Goal: Task Accomplishment & Management: Manage account settings

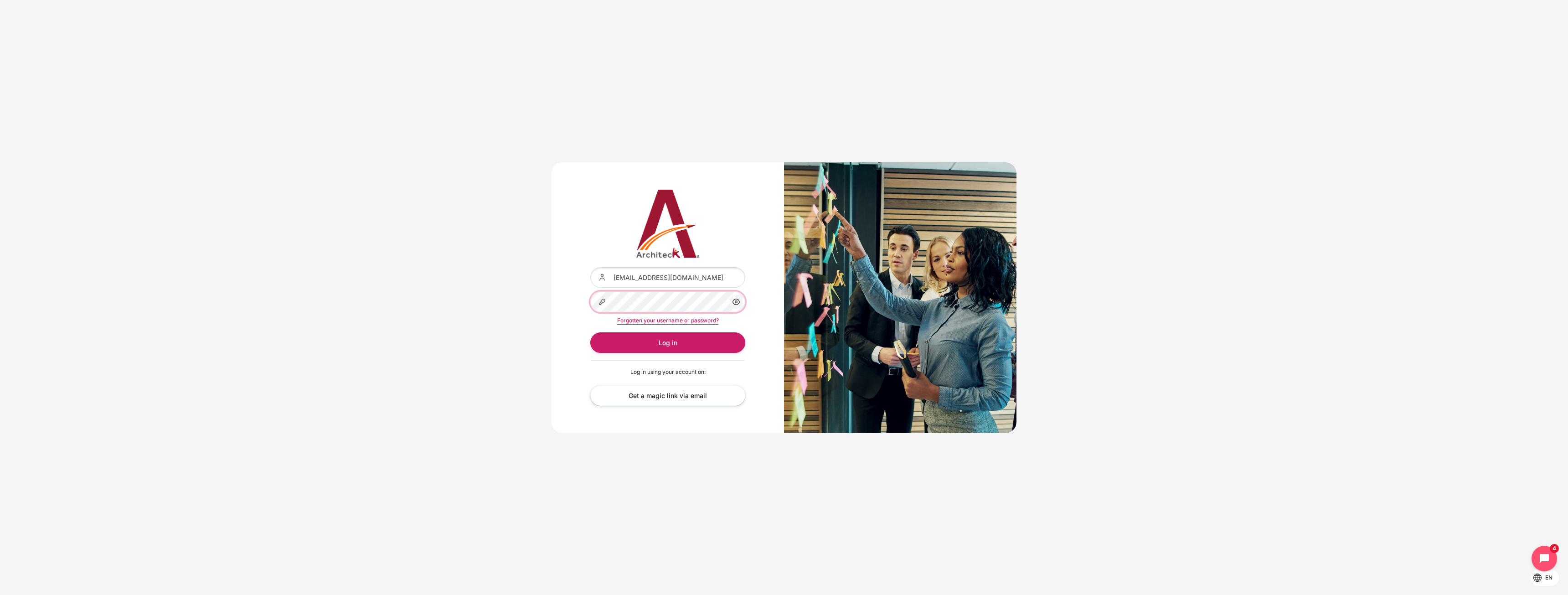
click at [590, 333] on button "Log in" at bounding box center [667, 343] width 155 height 21
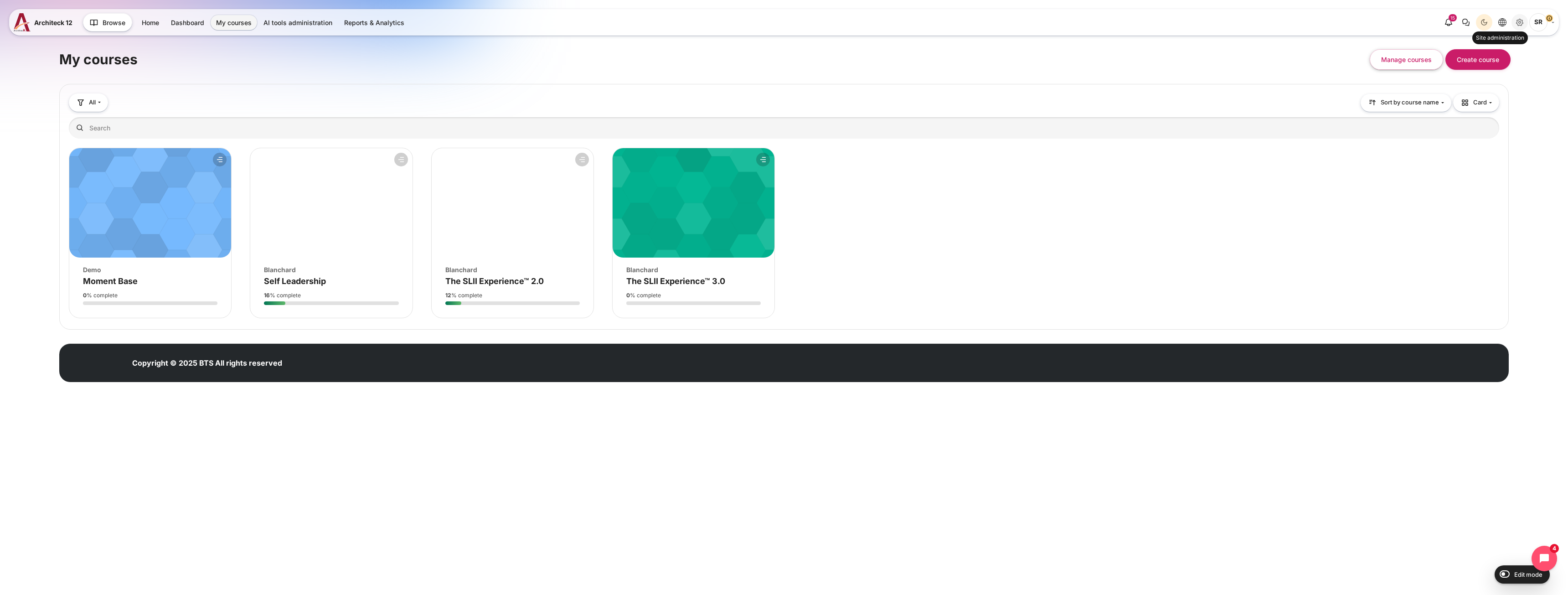
click at [1515, 18] on icon "Site administration" at bounding box center [1519, 22] width 11 height 11
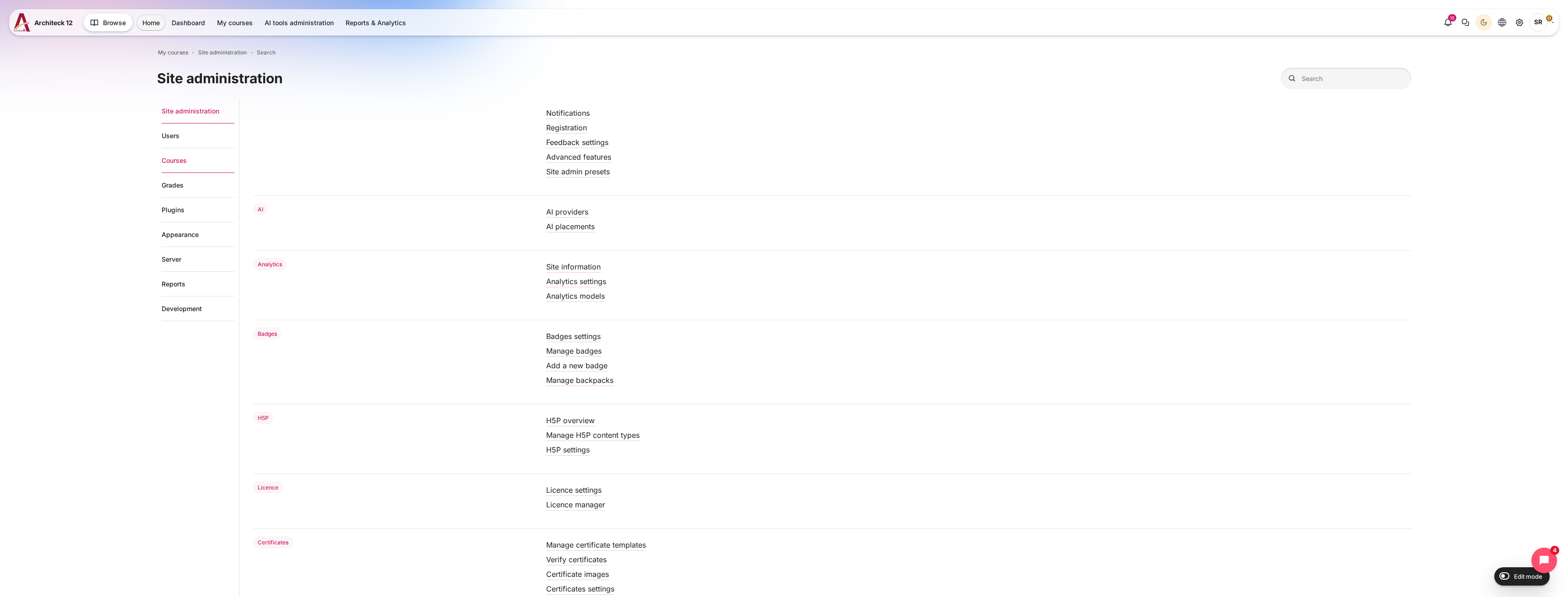
click at [184, 162] on link "Courses" at bounding box center [197, 160] width 73 height 25
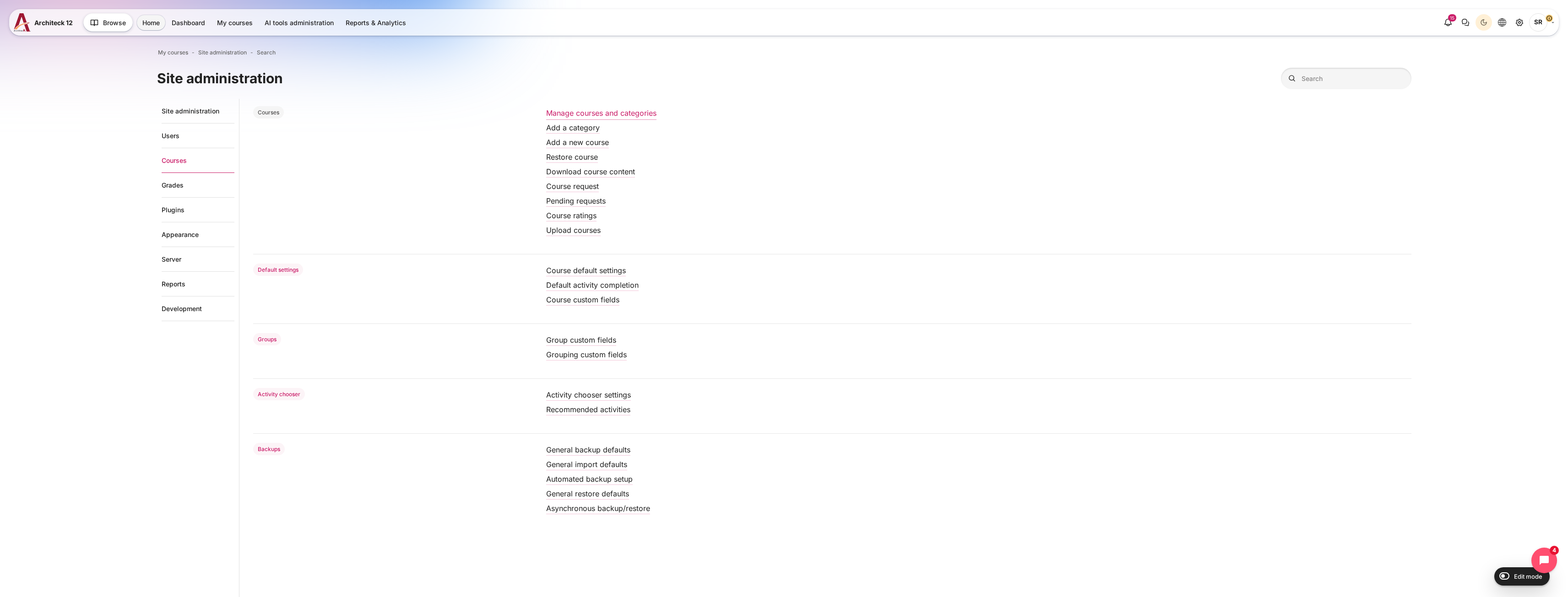
click at [585, 115] on link "Manage courses and categories" at bounding box center [601, 112] width 111 height 9
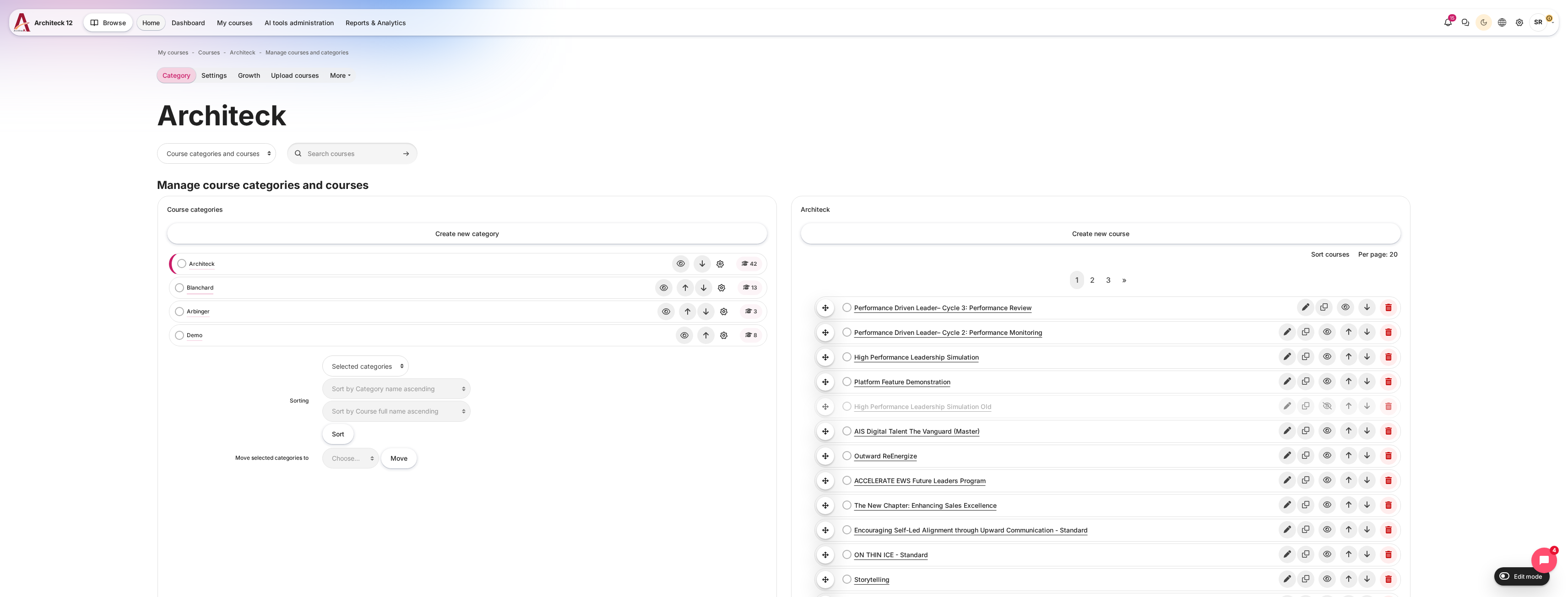
click at [202, 287] on link "Blanchard" at bounding box center [200, 288] width 27 height 9
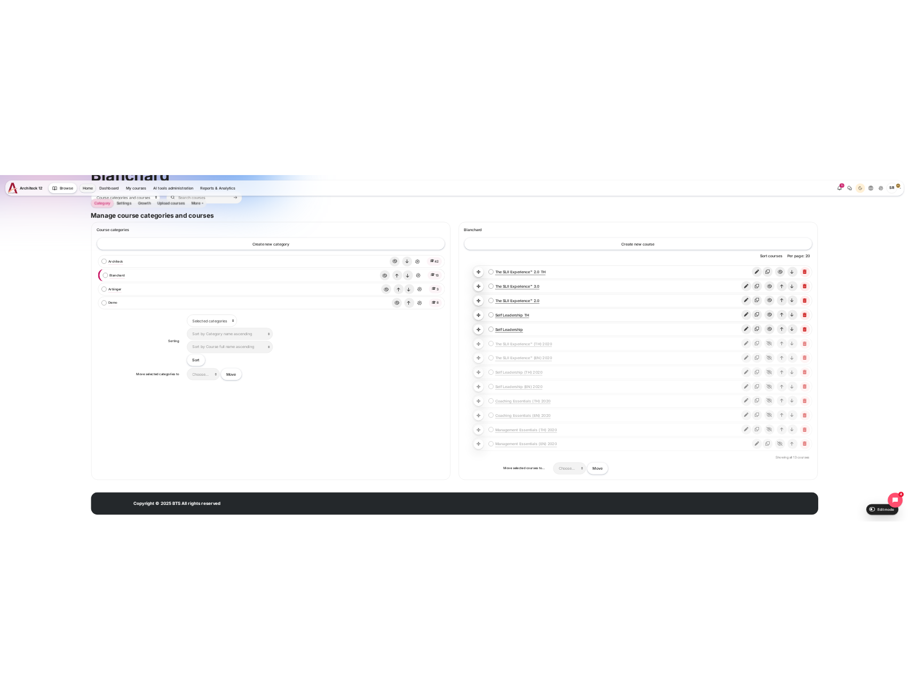
scroll to position [149, 0]
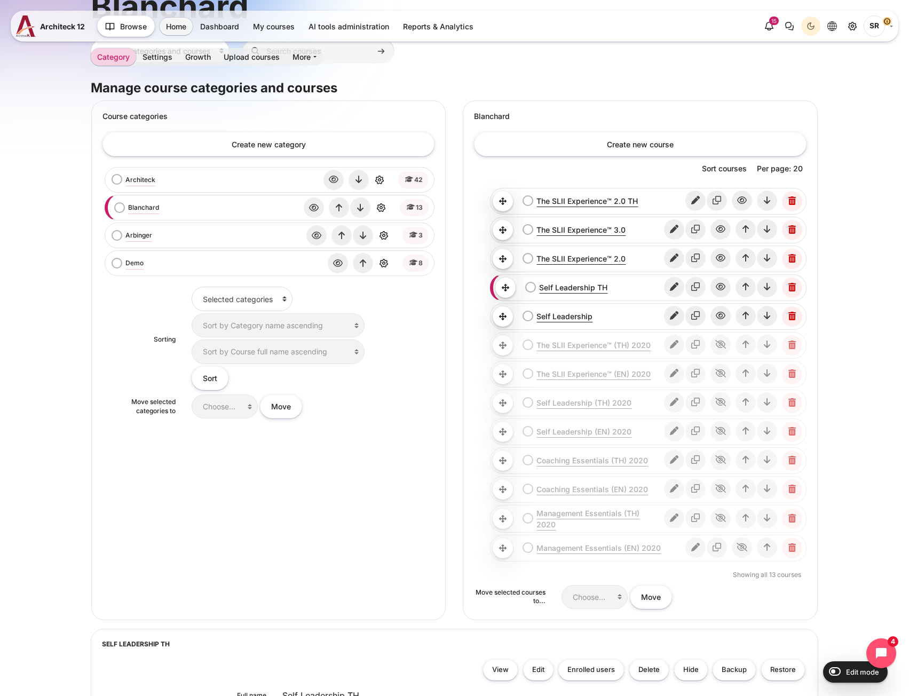
scroll to position [411, 0]
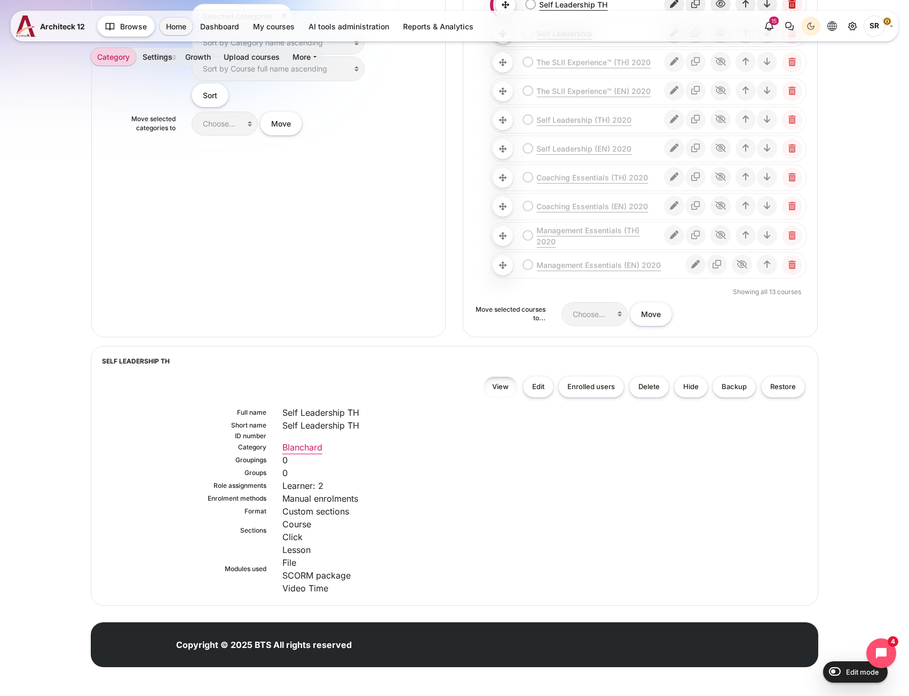
click at [497, 392] on link "View" at bounding box center [500, 387] width 35 height 22
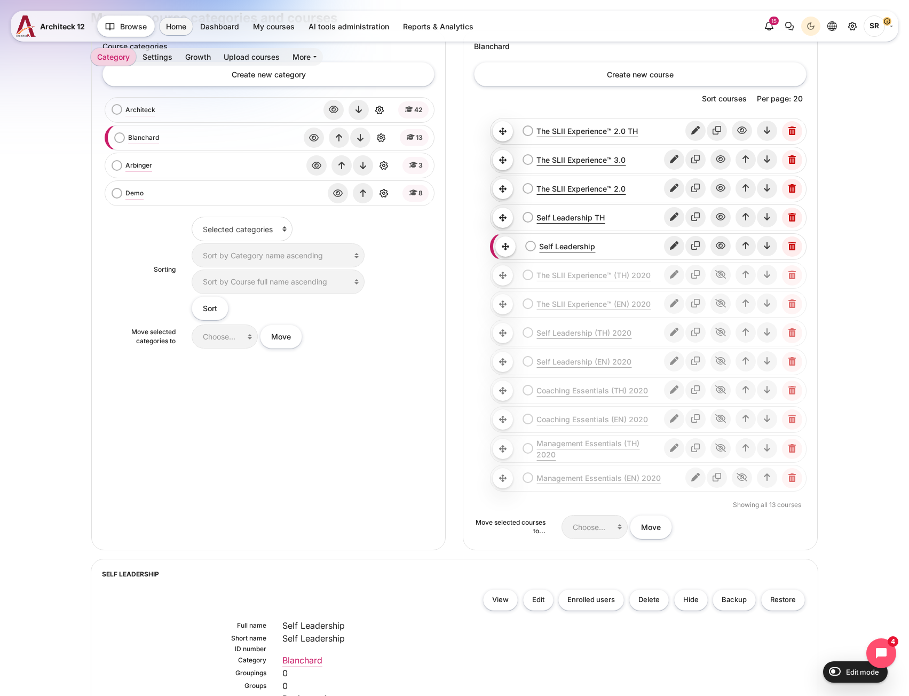
scroll to position [449, 0]
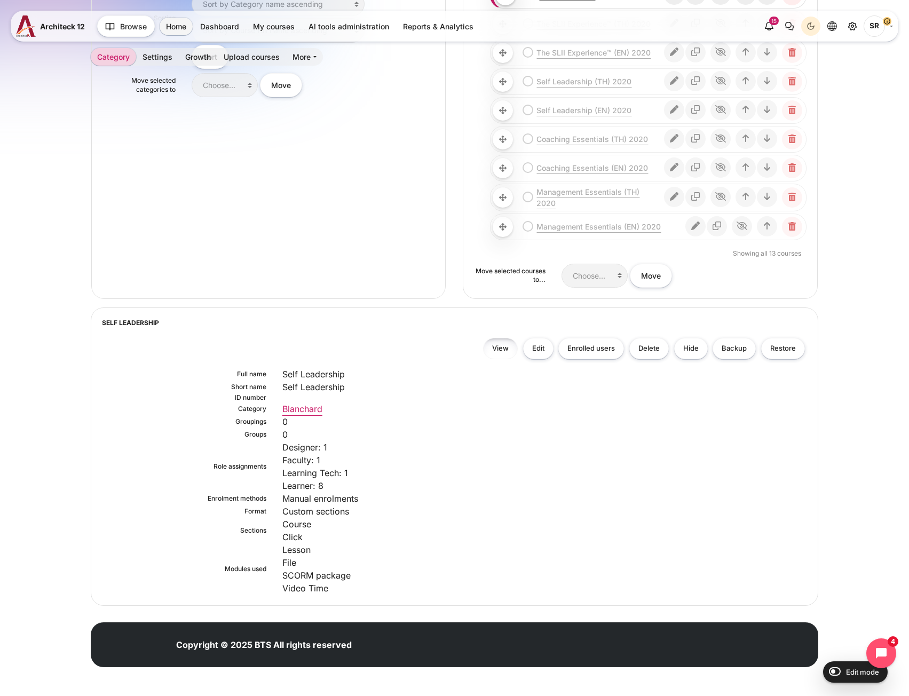
click at [498, 353] on link "View" at bounding box center [500, 349] width 35 height 22
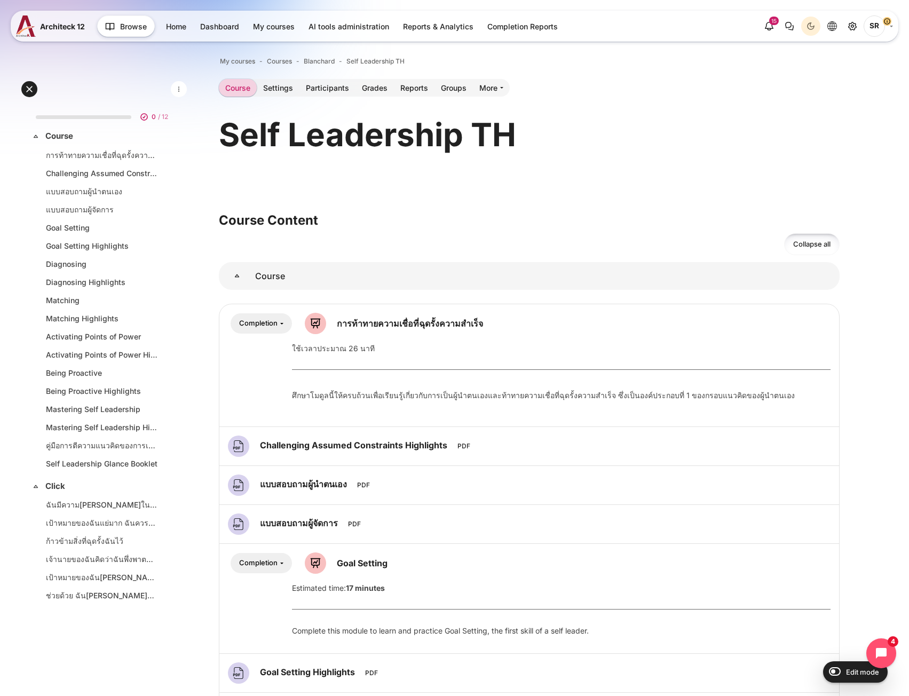
click at [626, 148] on div "Self Leadership TH" at bounding box center [529, 135] width 620 height 42
click at [426, 320] on link "การท้าทายความเชื่อที่ฉุดรั้งความสำเร็จ Lesson" at bounding box center [410, 323] width 146 height 11
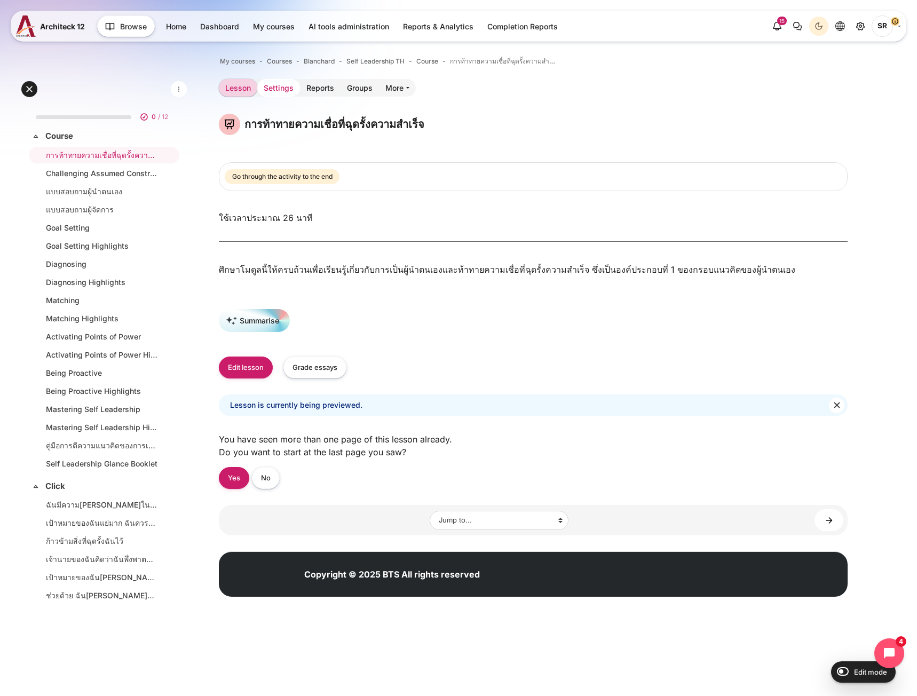
click at [273, 91] on link "Settings" at bounding box center [278, 88] width 43 height 18
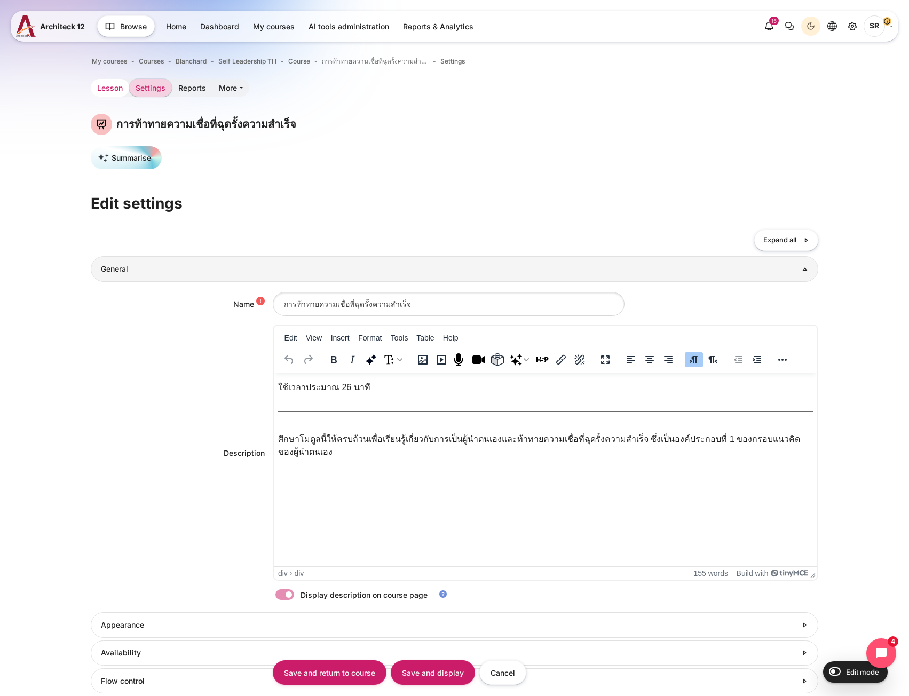
click at [109, 95] on link "Lesson" at bounding box center [110, 88] width 38 height 18
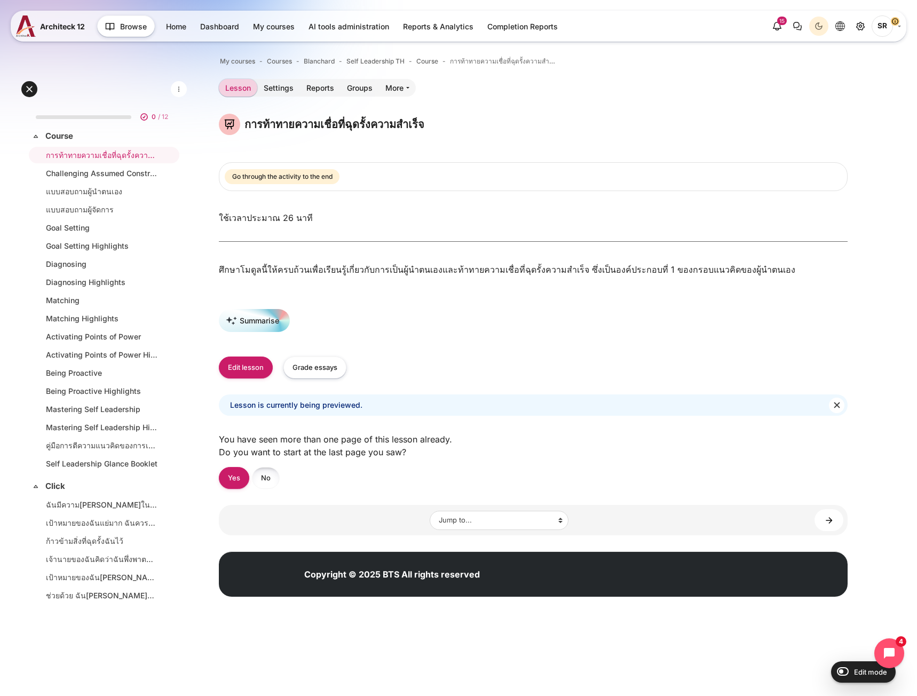
click at [276, 483] on link "No" at bounding box center [266, 478] width 28 height 22
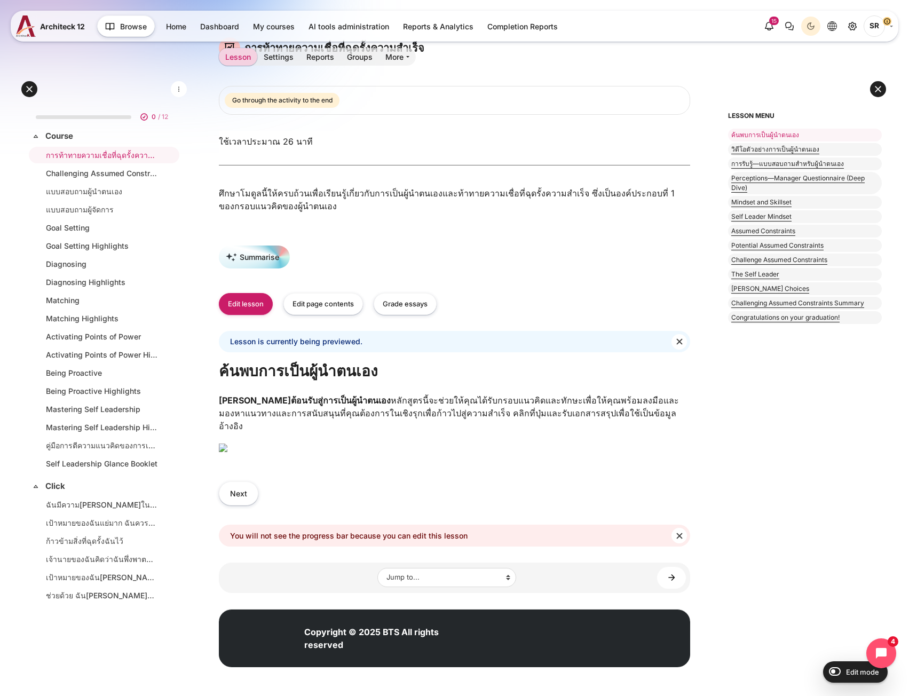
scroll to position [111, 0]
click at [244, 293] on button "Edit lesson" at bounding box center [246, 304] width 54 height 22
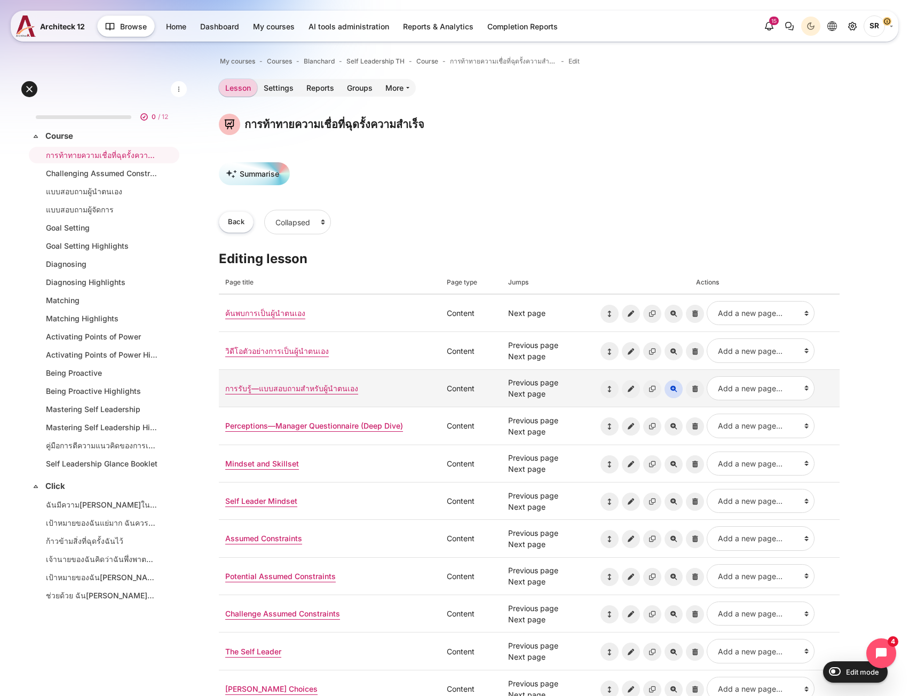
click at [674, 393] on icon "Preview page: การรับรู้—แบบสอบถามสำหรับผู้นำตนเอง" at bounding box center [673, 389] width 18 height 18
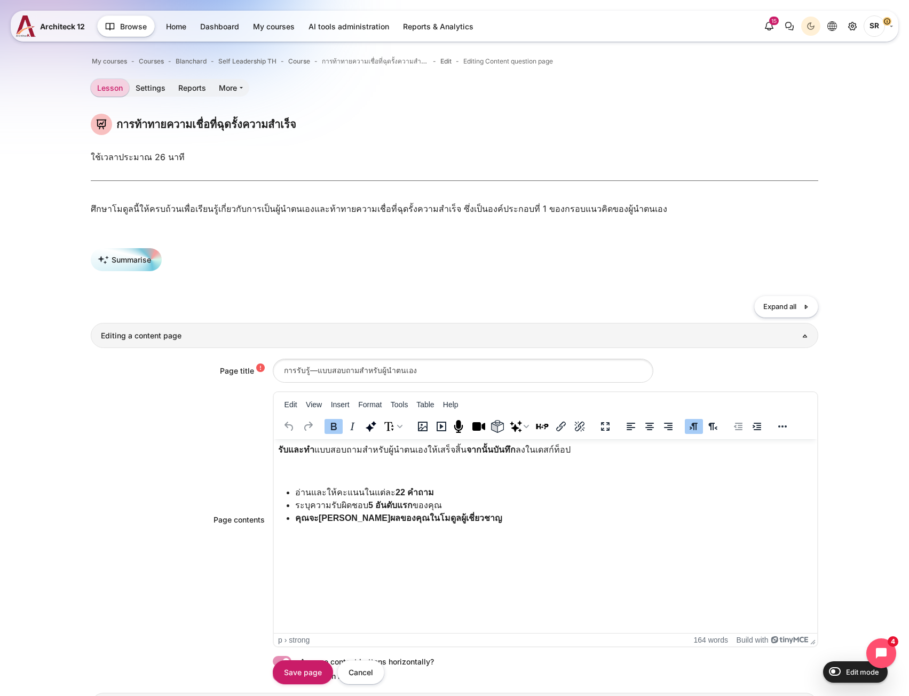
scroll to position [107, 0]
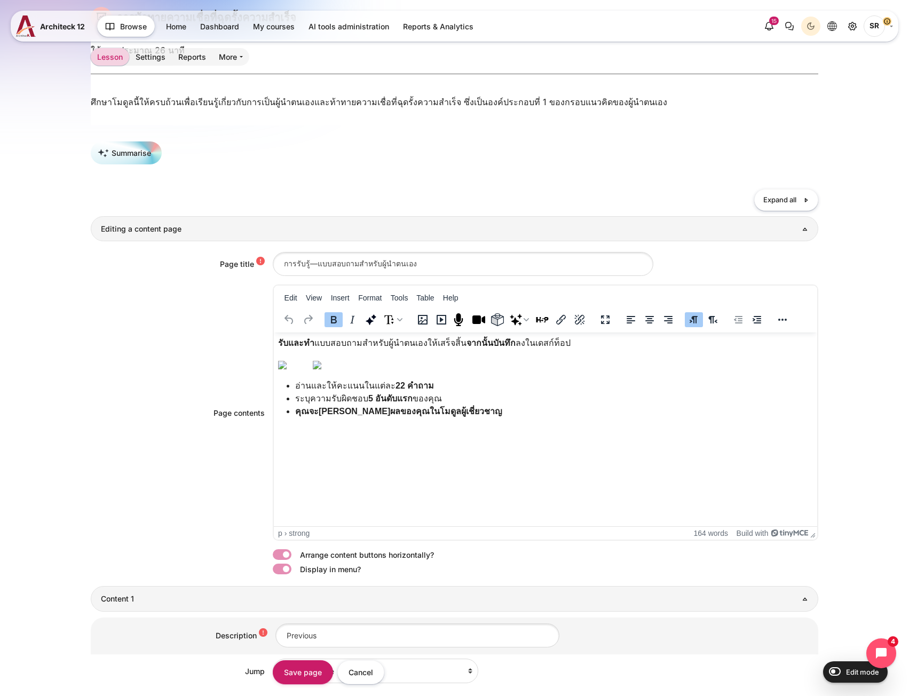
click at [321, 369] on img "Rich text area. Press ALT-0 for help." at bounding box center [316, 365] width 9 height 9
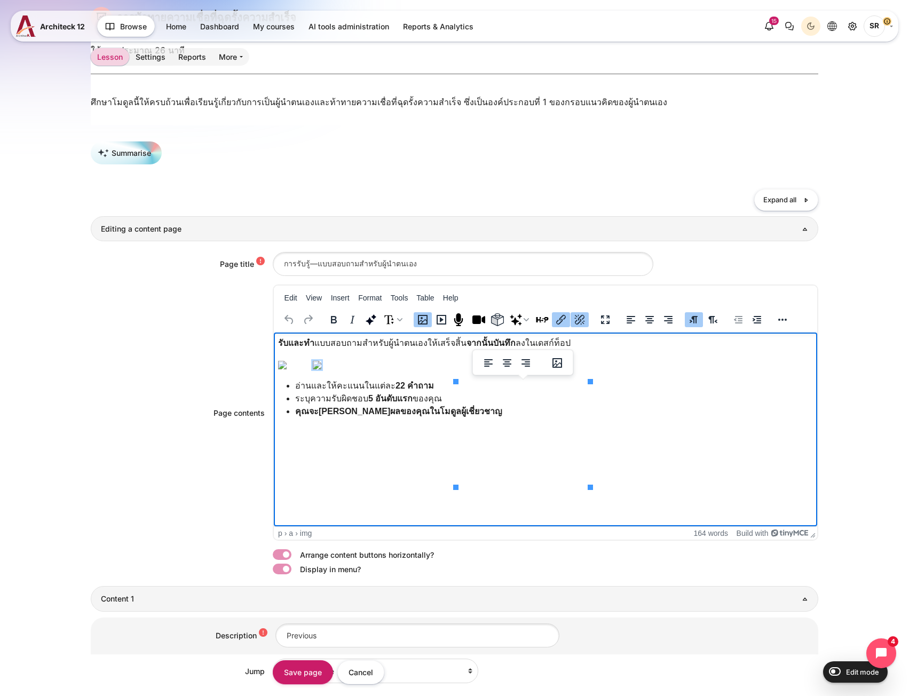
click at [321, 369] on img "Rich text area. Press ALT-0 for help." at bounding box center [316, 365] width 9 height 9
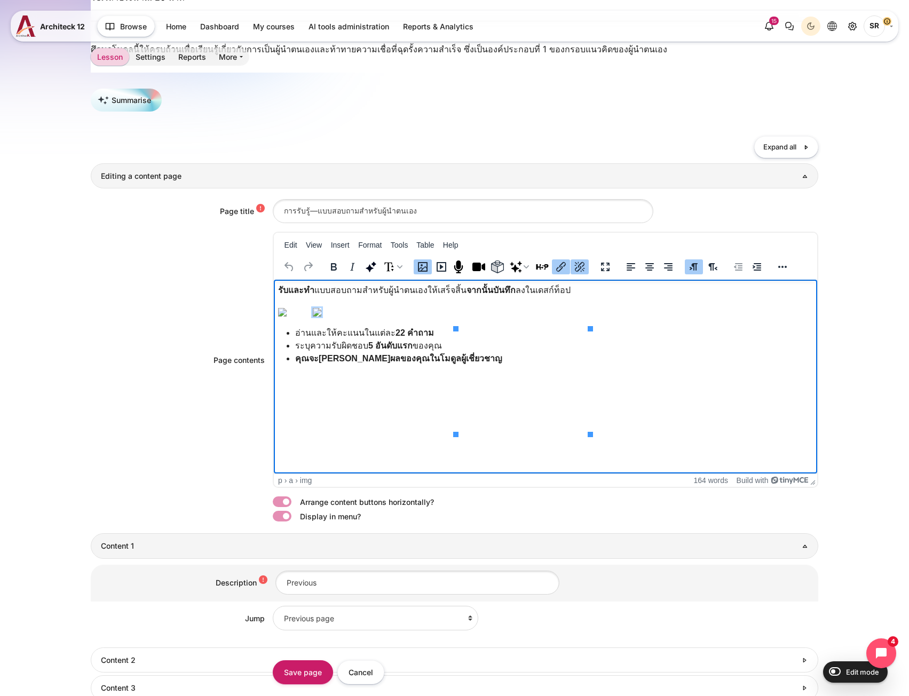
scroll to position [160, 0]
click at [447, 317] on p "Rich text area. Press ALT-0 for help." at bounding box center [544, 311] width 535 height 13
click at [311, 316] on img "Rich text area. Press ALT-0 for help." at bounding box center [306, 311] width 9 height 9
drag, startPoint x: 682, startPoint y: 303, endPoint x: 623, endPoint y: 337, distance: 67.9
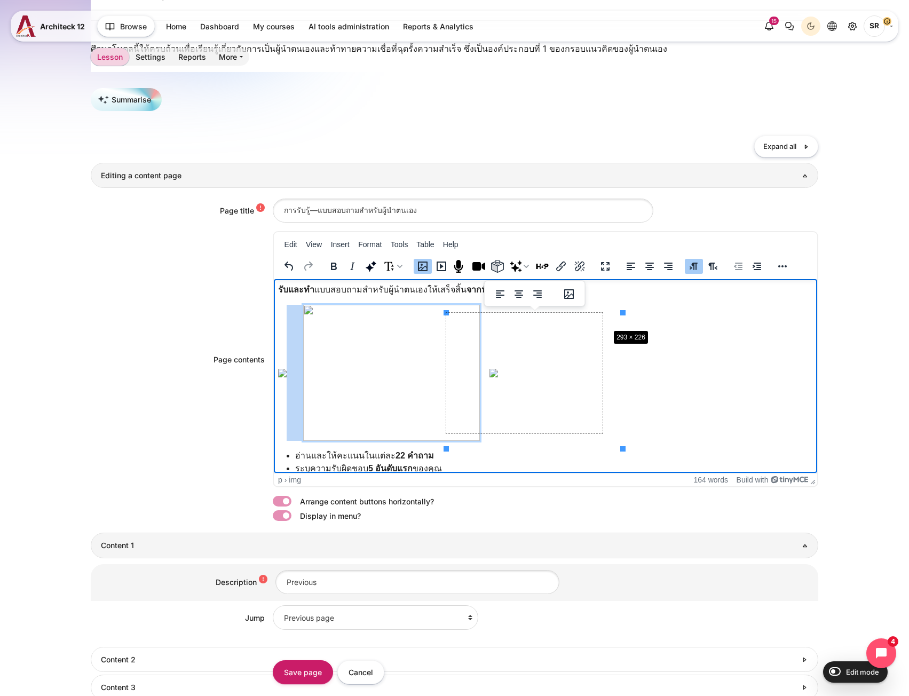
drag, startPoint x: 622, startPoint y: 314, endPoint x: 608, endPoint y: 329, distance: 21.1
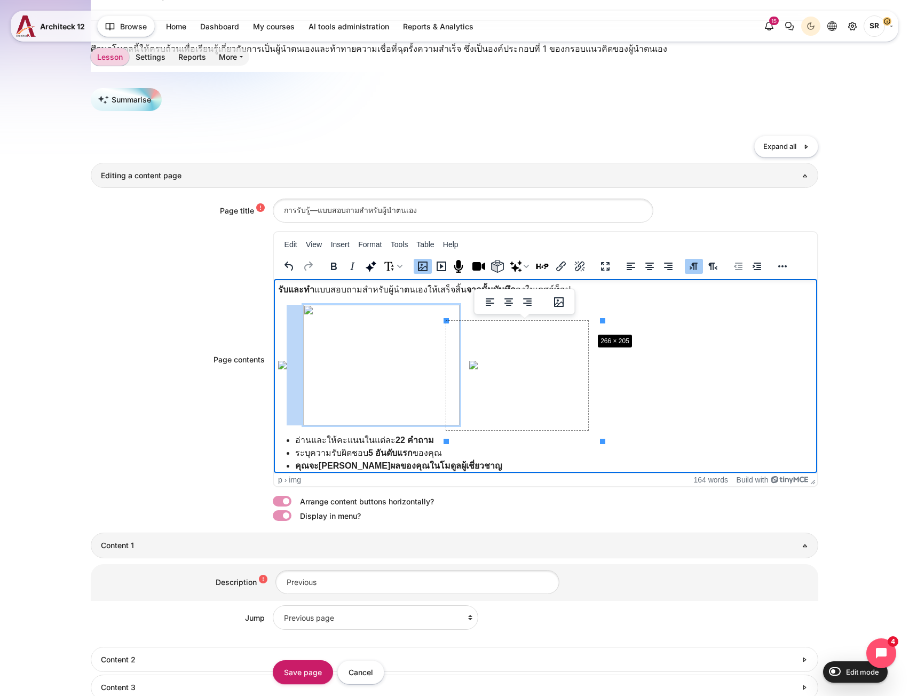
drag, startPoint x: 601, startPoint y: 319, endPoint x: 591, endPoint y: 330, distance: 15.1
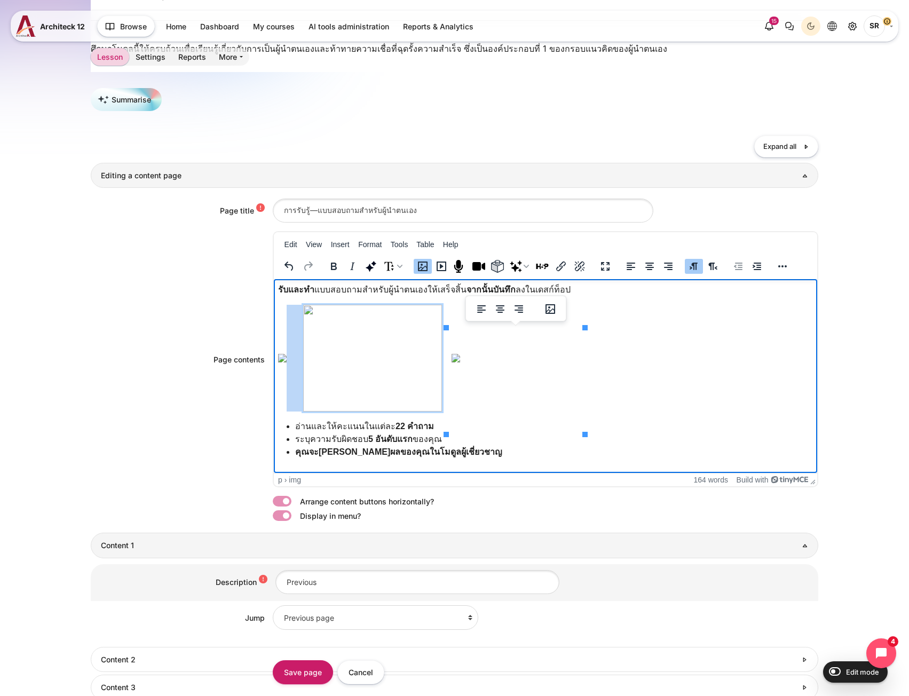
click at [441, 389] on img "Rich text area. Press ALT-0 for help." at bounding box center [371, 358] width 139 height 107
click at [552, 272] on button "Link" at bounding box center [561, 266] width 18 height 15
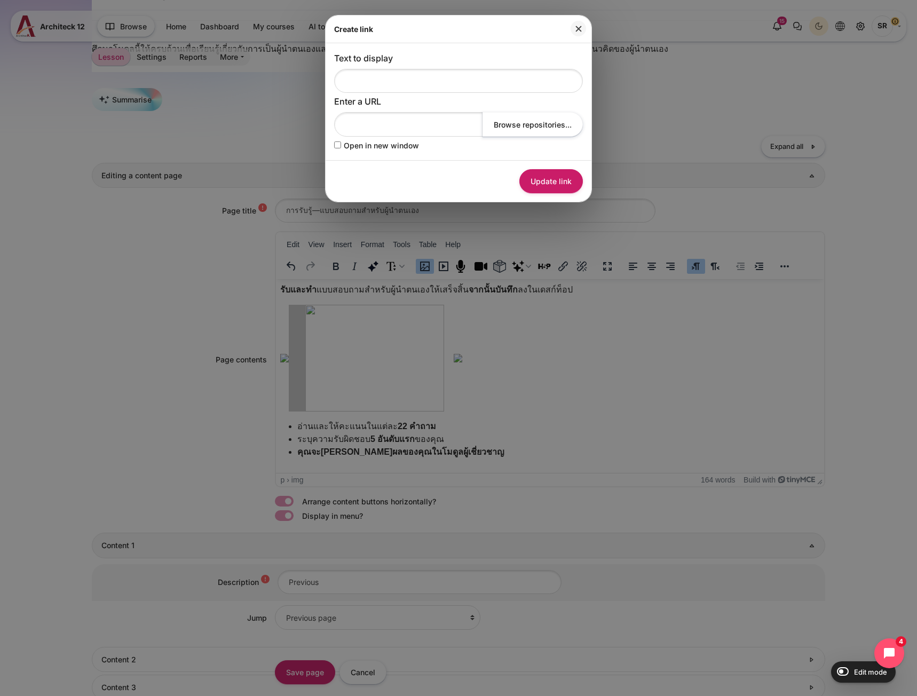
click at [364, 147] on label "Open in new window" at bounding box center [381, 145] width 75 height 11
click at [341, 147] on input "Open in new window" at bounding box center [337, 144] width 7 height 7
checkbox input "true"
click at [529, 134] on button "Browse repositories..." at bounding box center [532, 124] width 100 height 24
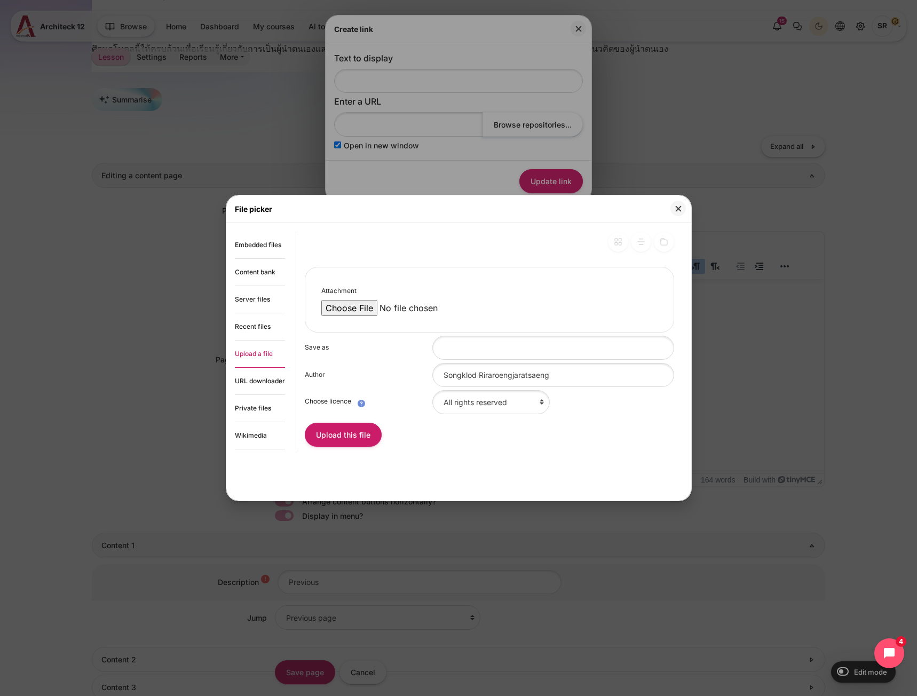
click at [353, 313] on input "Attachment" at bounding box center [411, 308] width 181 height 16
type input "C:\fakepath\EL2199_SELF_PSL_Self_Quest_TH.pdf"
click at [375, 438] on button "Upload this file" at bounding box center [343, 435] width 77 height 24
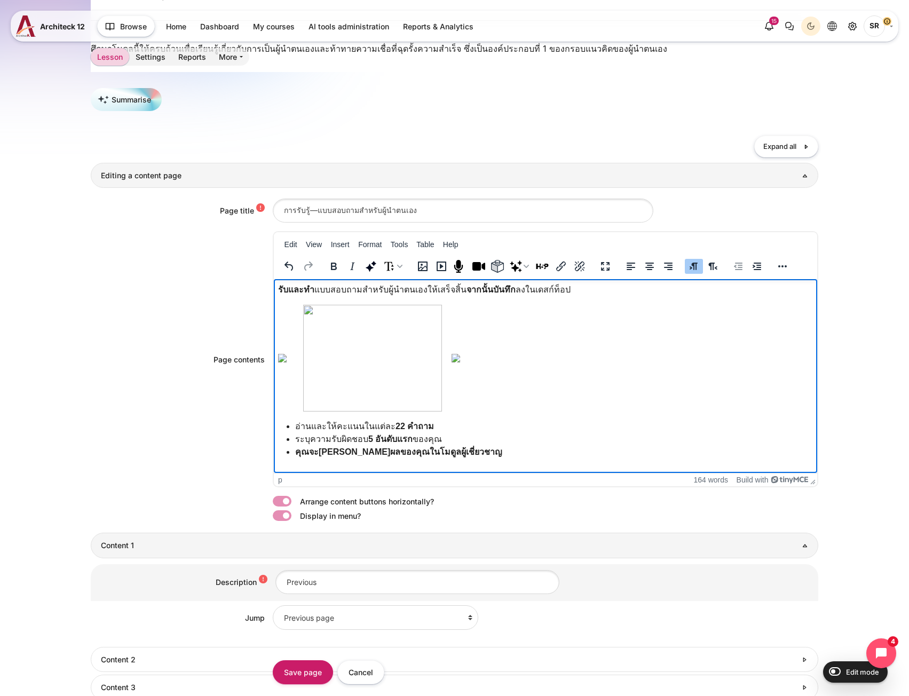
click at [459, 362] on img "Rich text area. Press ALT-0 for help." at bounding box center [455, 358] width 9 height 9
click at [441, 366] on img "Rich text area. Press ALT-0 for help." at bounding box center [371, 358] width 139 height 107
click at [459, 362] on img "Rich text area. Press ALT-0 for help." at bounding box center [455, 358] width 9 height 9
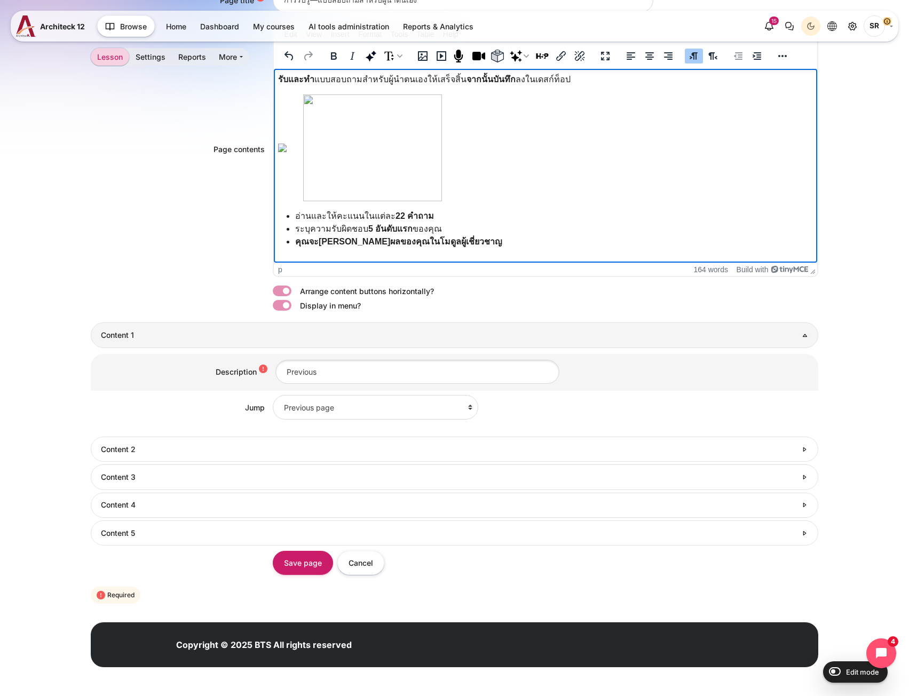
scroll to position [376, 0]
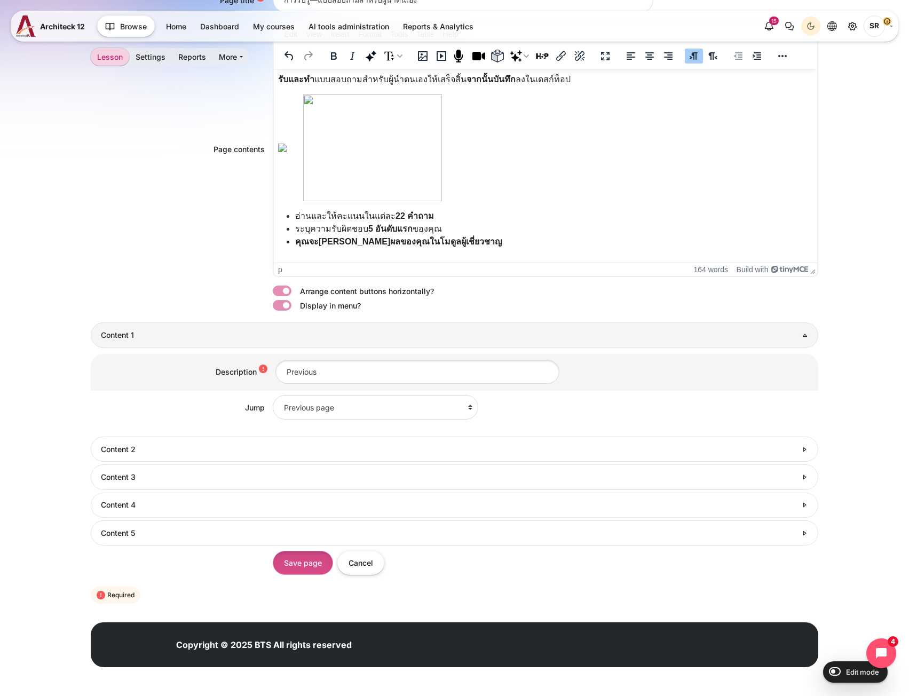
click at [316, 564] on input "Save page" at bounding box center [303, 563] width 60 height 24
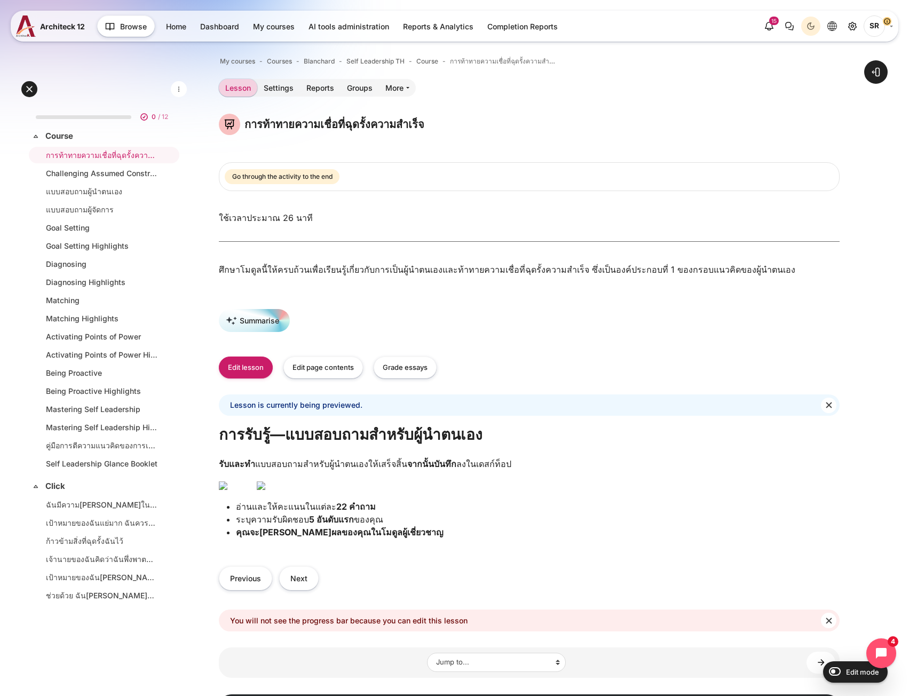
click at [265, 490] on img "Content" at bounding box center [261, 485] width 9 height 9
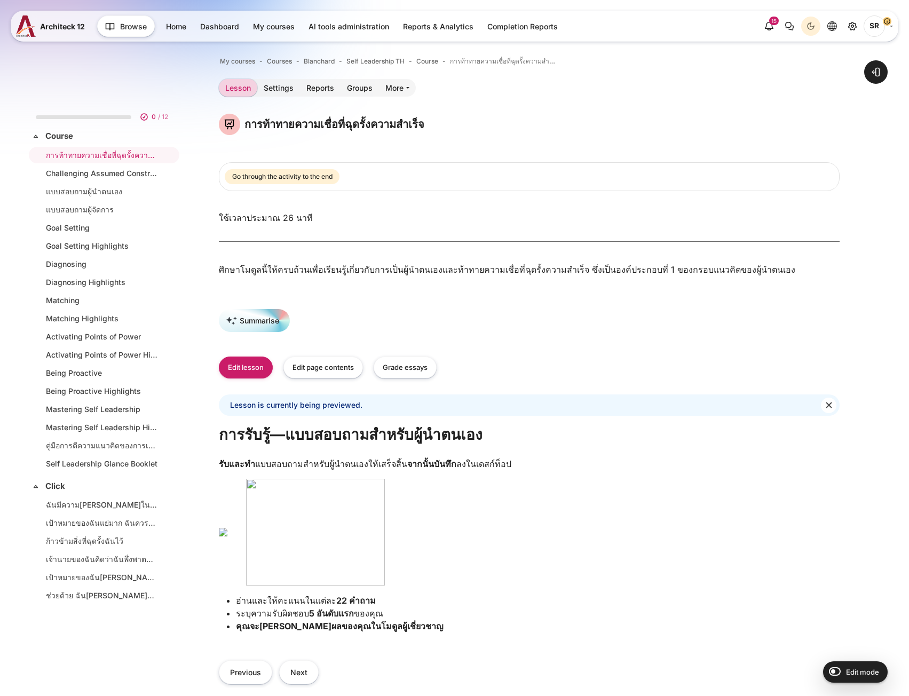
click at [385, 555] on img "Content" at bounding box center [315, 532] width 139 height 107
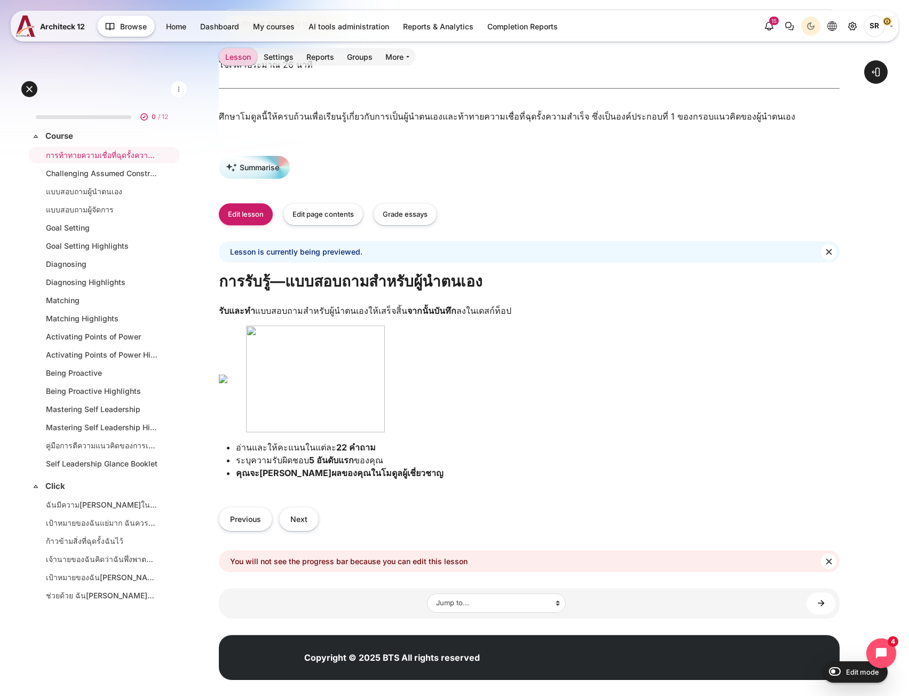
scroll to position [217, 0]
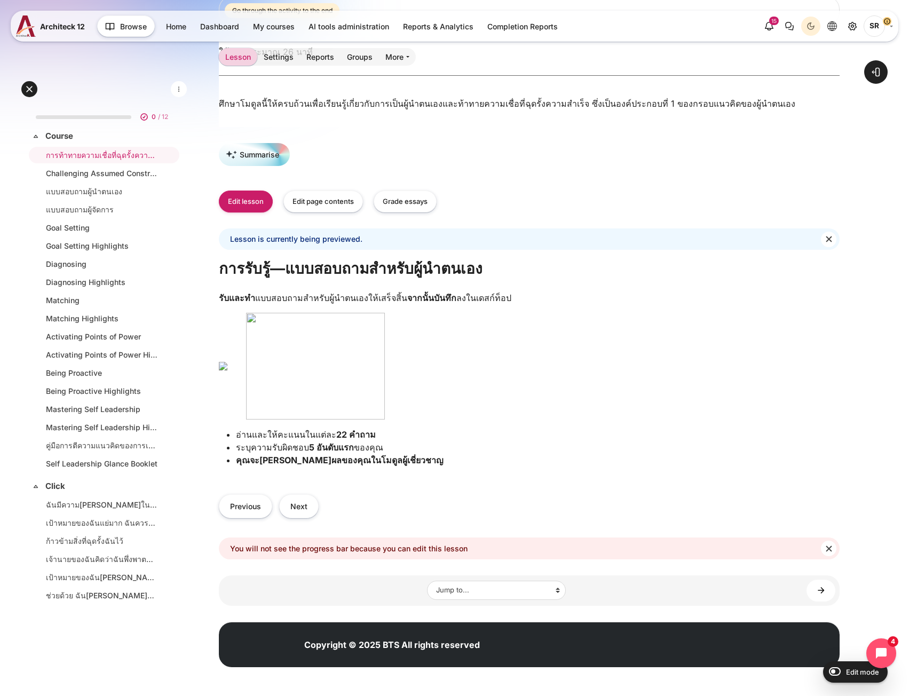
click at [385, 347] on img "Content" at bounding box center [315, 366] width 139 height 107
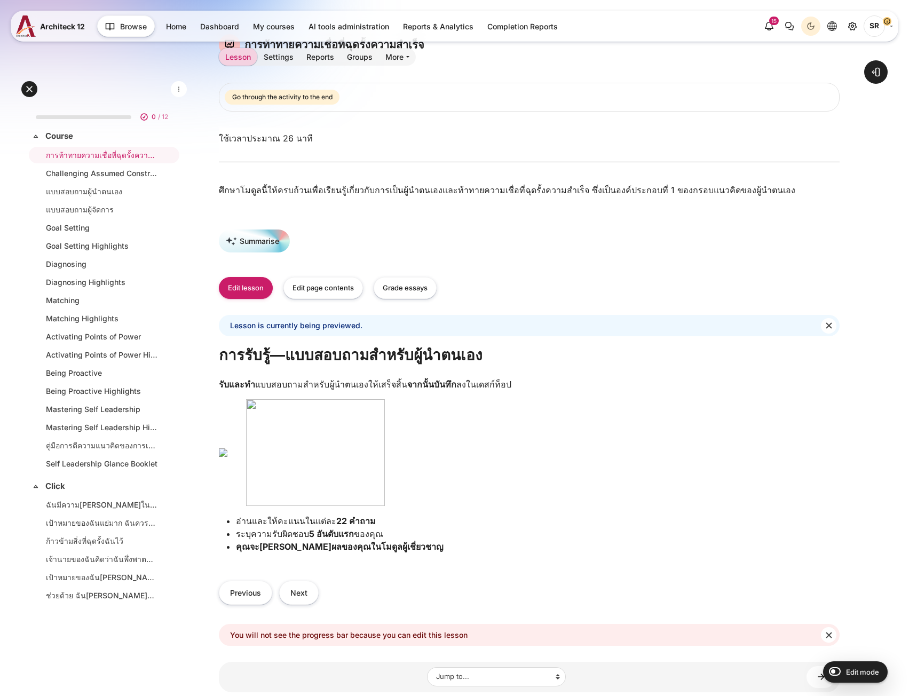
scroll to position [0, 0]
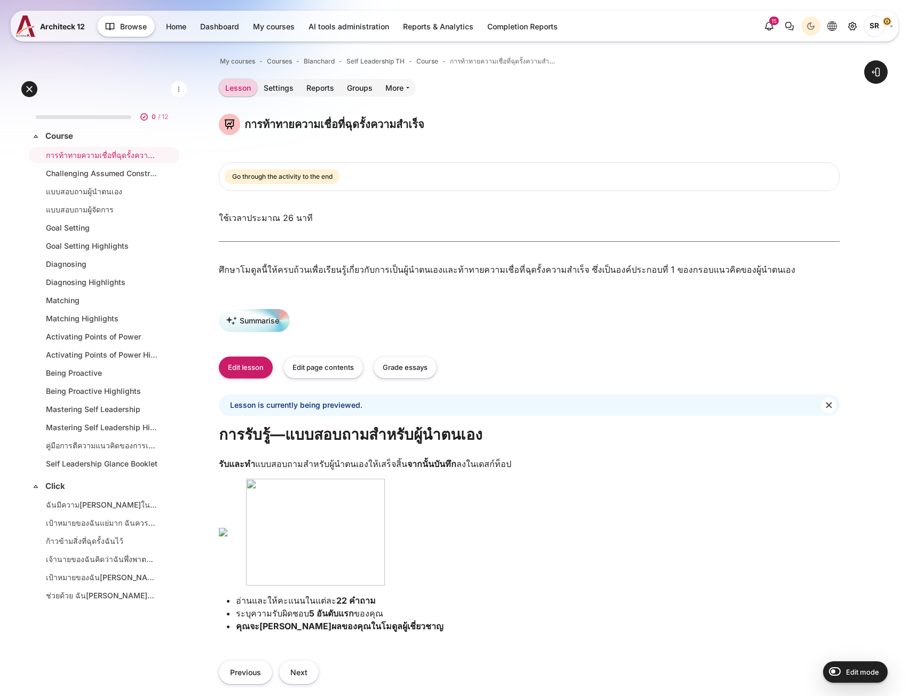
drag, startPoint x: 287, startPoint y: 63, endPoint x: 324, endPoint y: 55, distance: 37.6
drag, startPoint x: 324, startPoint y: 55, endPoint x: 322, endPoint y: 61, distance: 6.1
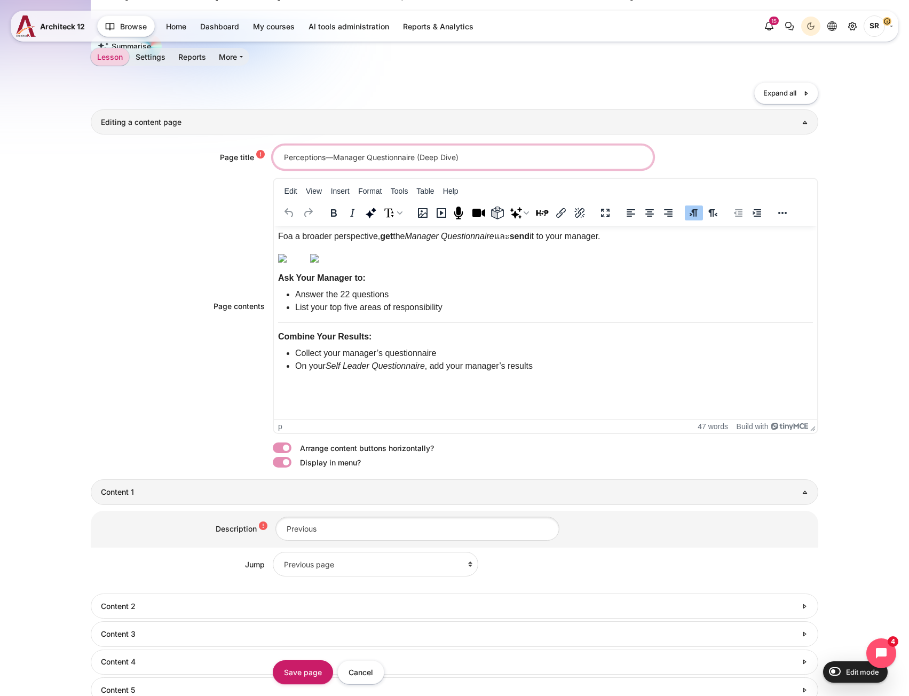
drag, startPoint x: 472, startPoint y: 166, endPoint x: 188, endPoint y: 160, distance: 284.4
click at [188, 160] on div "Page title Perceptions—Manager Questionnaire (Deep Dive)" at bounding box center [454, 157] width 727 height 24
paste input "การรับรู้—แบบสอบถามสำหรับผู้จัดการ (แบบทดสอบอย่างละเอียด"
type input "การรับรู้—แบบสอบถามสำหรับผู้จัดการ (แบบทดสอบอย่างละเอียด)"
click at [570, 236] on p "Foa a broader perspective, get the Manager Questionnaire และ send it to your ma…" at bounding box center [544, 236] width 535 height 13
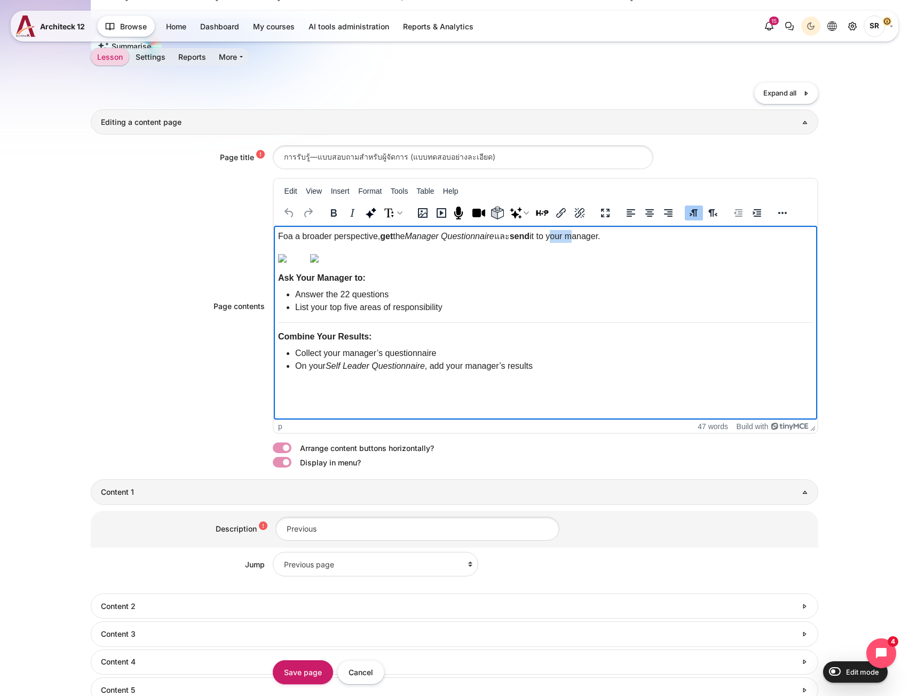
click at [570, 236] on p "Foa a broader perspective, get the Manager Questionnaire และ send it to your ma…" at bounding box center [544, 236] width 535 height 13
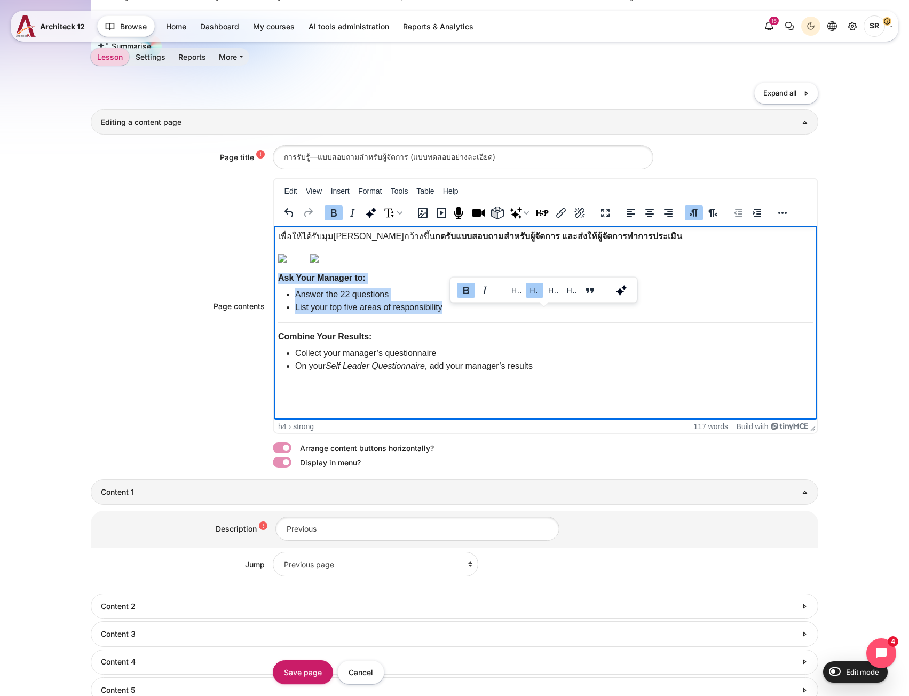
drag, startPoint x: 445, startPoint y: 346, endPoint x: 262, endPoint y: 309, distance: 186.1
click at [273, 309] on html "เพื่อให้ได้รับมุม[PERSON_NAME]กว้างขึ้น กดรับแบบสอบถามสำหรับผู้จัดการ และส่งให้…" at bounding box center [544, 303] width 543 height 155
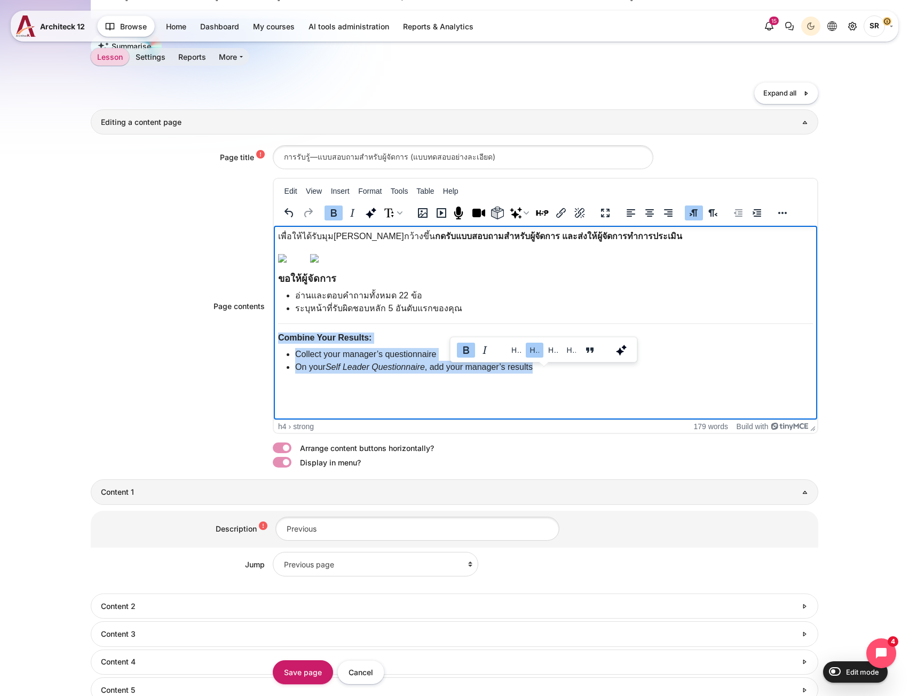
drag, startPoint x: 553, startPoint y: 405, endPoint x: 543, endPoint y: 610, distance: 204.6
click at [273, 378] on html "เพื่อให้ได้รับมุม[PERSON_NAME]กว้างขึ้น กดรับแบบสอบถามสำหรับผู้จัดการ และส่งให้…" at bounding box center [544, 304] width 543 height 156
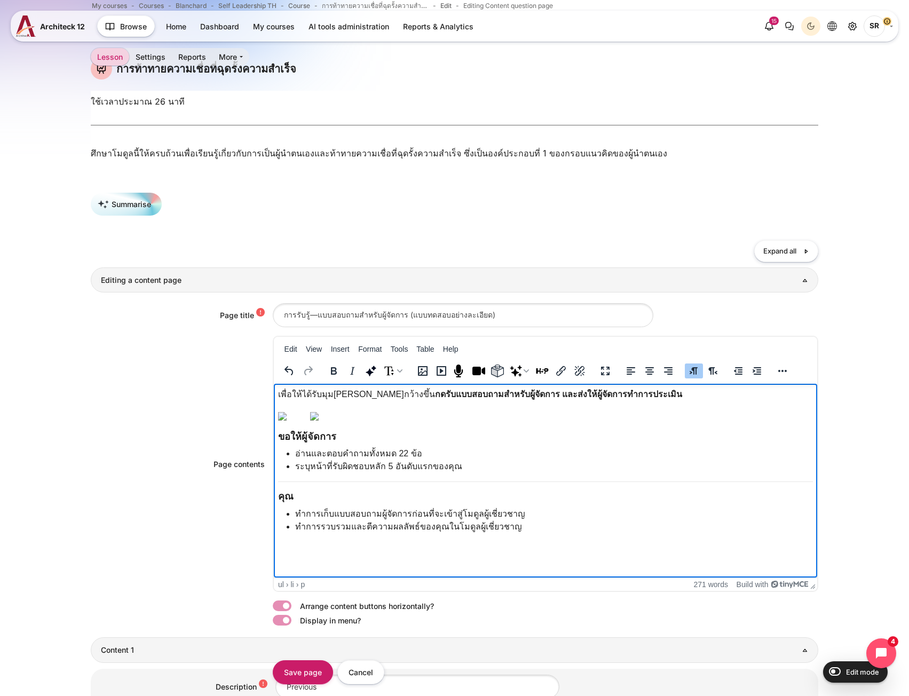
scroll to position [0, 0]
click at [462, 422] on p "Rich text area. Press ALT-0 for help." at bounding box center [544, 415] width 535 height 13
click at [318, 420] on img "Rich text area. Press ALT-0 for help." at bounding box center [313, 416] width 9 height 9
drag, startPoint x: 690, startPoint y: 409, endPoint x: 595, endPoint y: 456, distance: 105.9
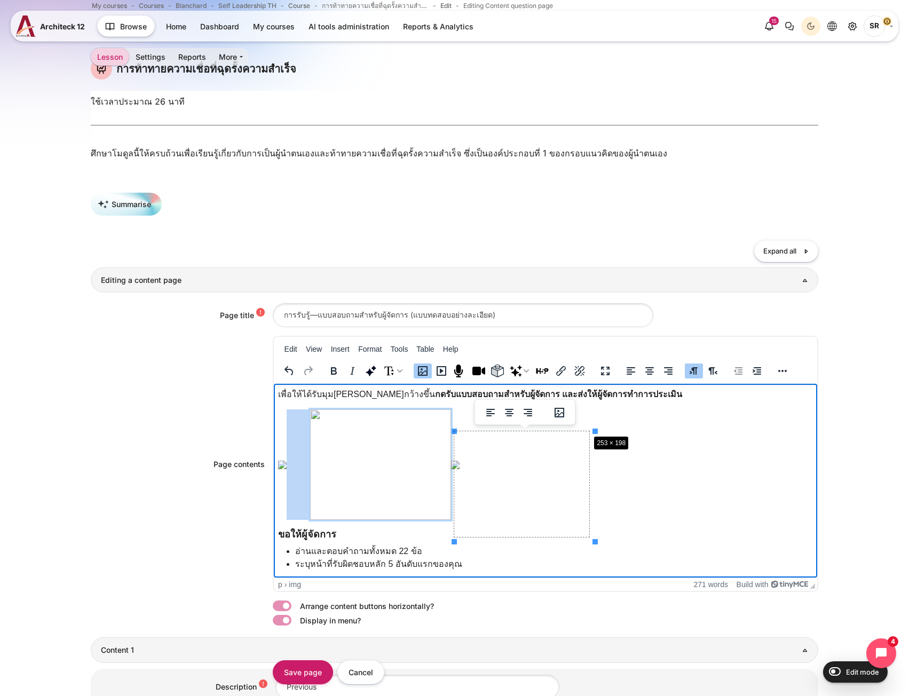
drag, startPoint x: 594, startPoint y: 431, endPoint x: 588, endPoint y: 433, distance: 6.9
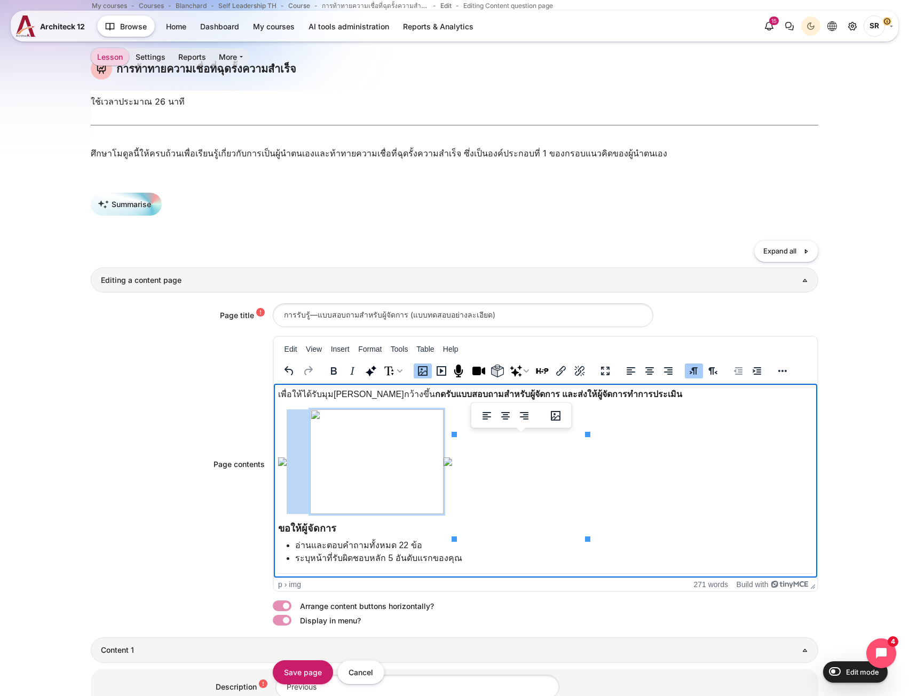
click at [443, 477] on img "Rich text area. Press ALT-0 for help." at bounding box center [375, 461] width 133 height 105
click at [563, 369] on button "Link" at bounding box center [561, 370] width 18 height 15
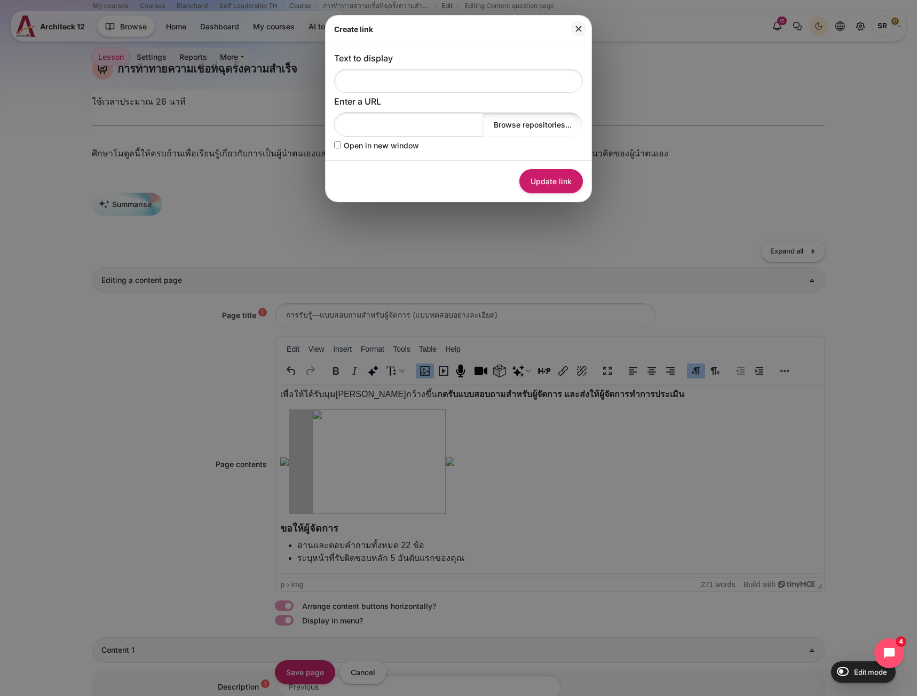
click at [520, 125] on button "Browse repositories..." at bounding box center [532, 124] width 100 height 24
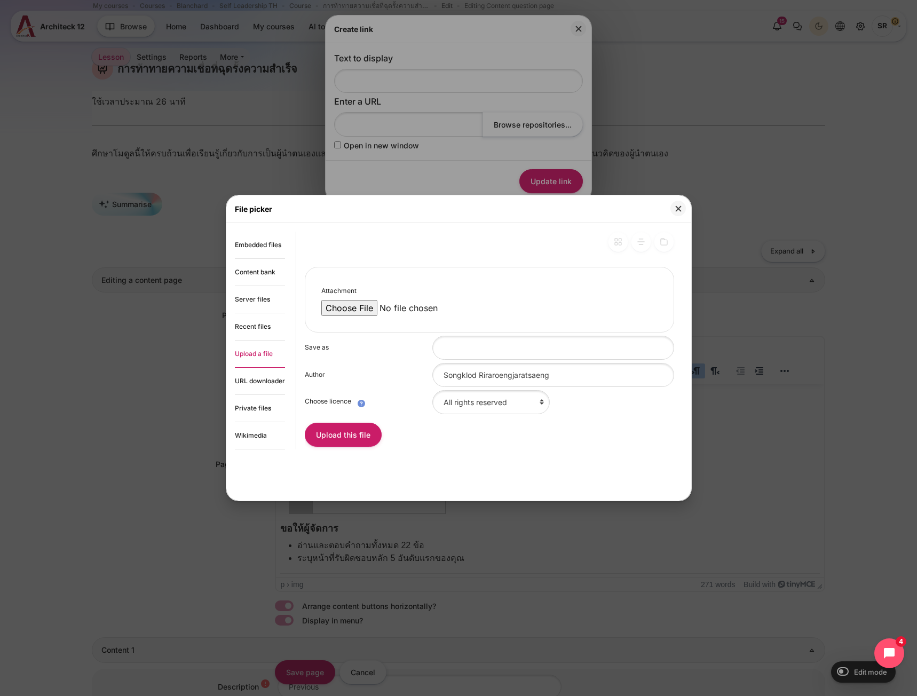
click at [333, 310] on input "Attachment" at bounding box center [411, 308] width 181 height 16
type input "C:\fakepath\EL2206_SELF_PSL_Mgr_Quest_TH.pdf"
click at [361, 435] on button "Upload this file" at bounding box center [343, 435] width 77 height 24
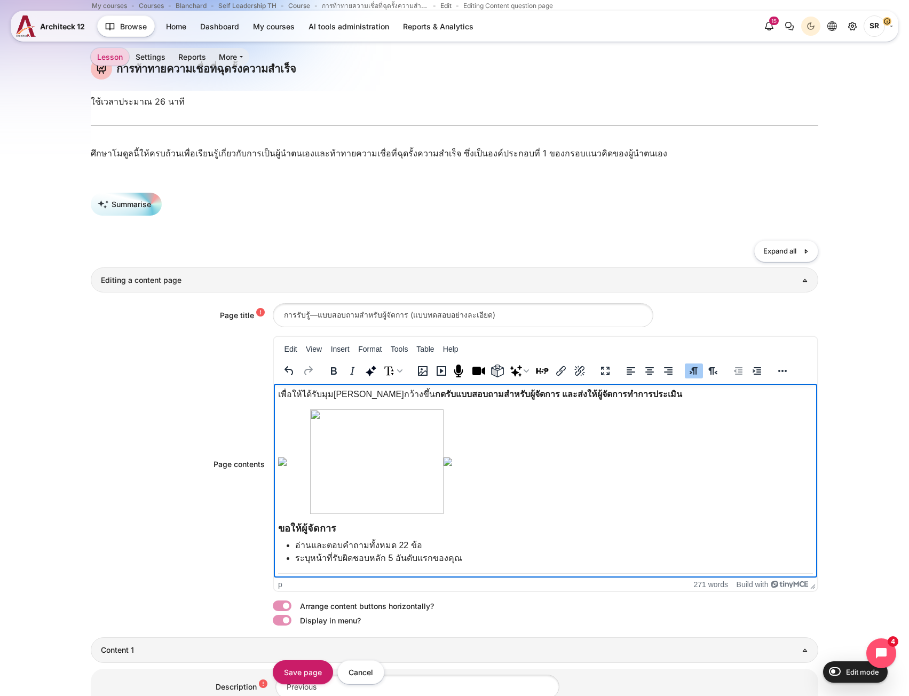
click at [443, 482] on img "Rich text area. Press ALT-0 for help." at bounding box center [375, 461] width 133 height 105
click at [451, 466] on img "Rich text area. Press ALT-0 for help." at bounding box center [447, 461] width 9 height 9
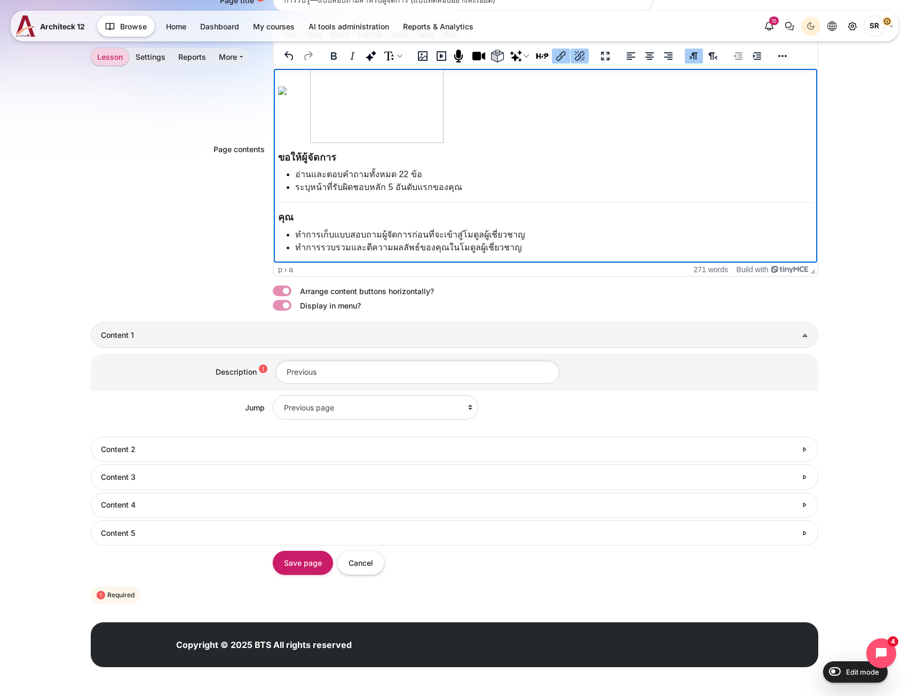
scroll to position [376, 0]
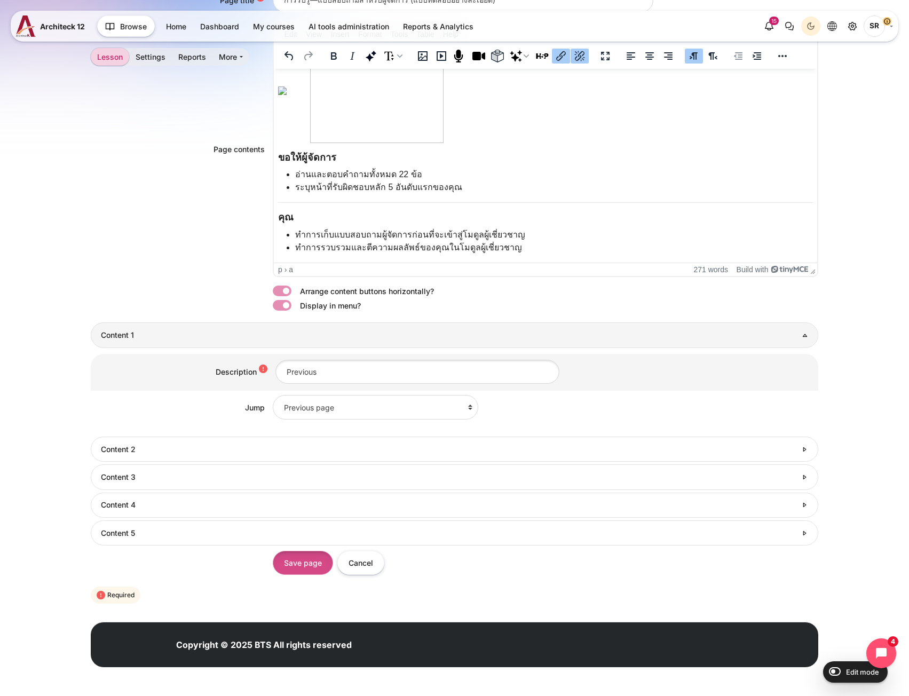
click at [296, 566] on input "Save page" at bounding box center [303, 563] width 60 height 24
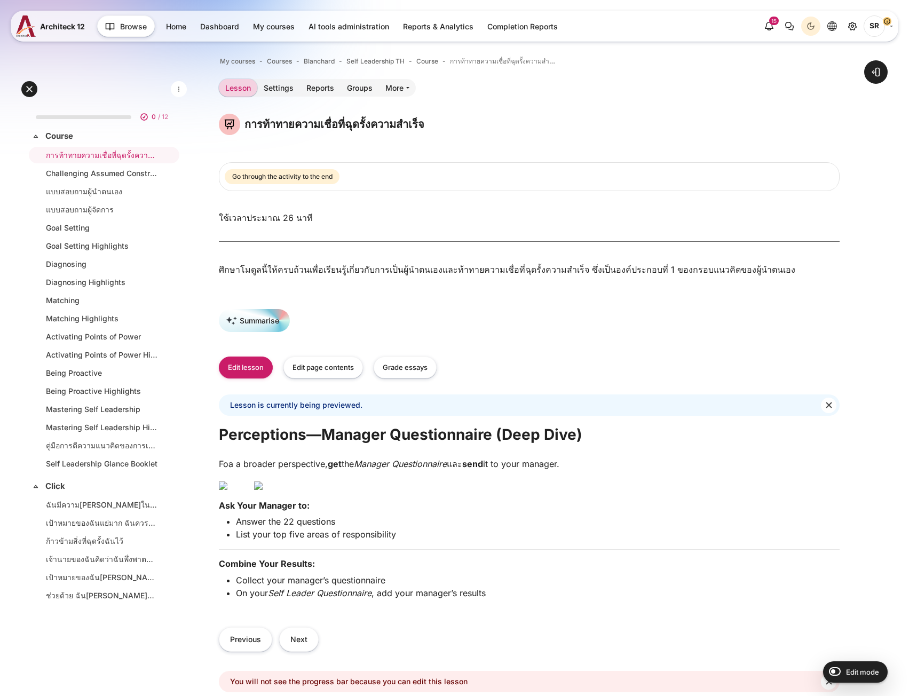
click at [262, 490] on img "Content" at bounding box center [258, 485] width 9 height 9
click at [386, 491] on p "Content" at bounding box center [529, 485] width 620 height 13
click at [400, 489] on p "Content" at bounding box center [529, 485] width 620 height 13
click at [485, 486] on p "Content" at bounding box center [529, 485] width 620 height 13
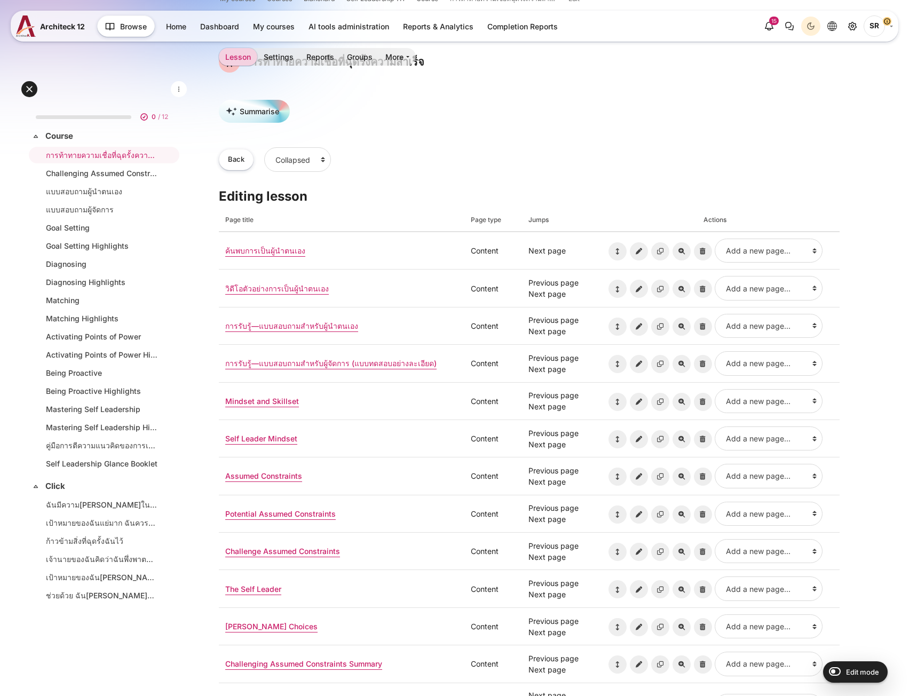
scroll to position [53, 0]
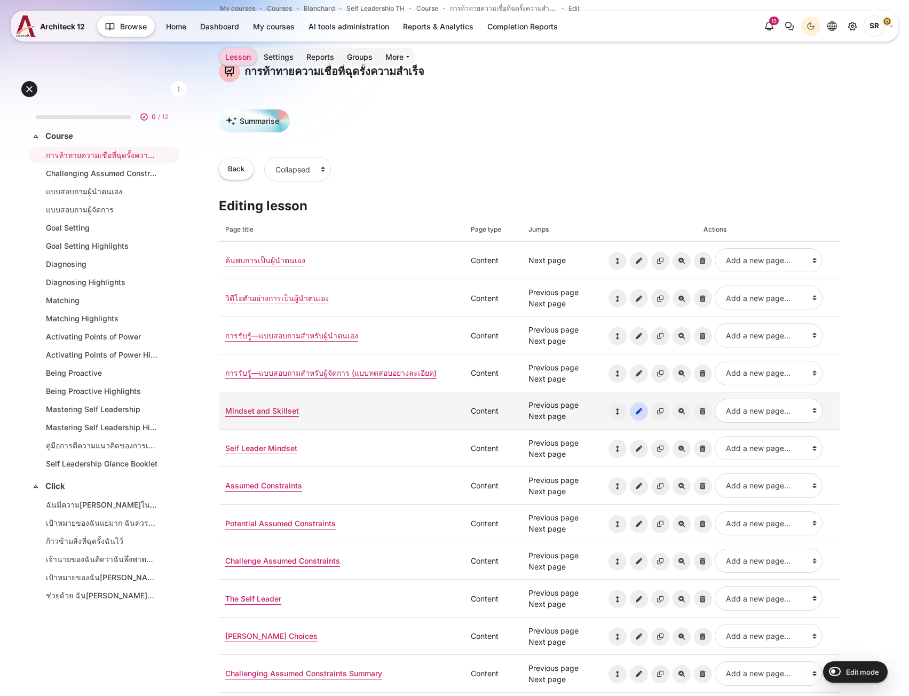
click at [641, 413] on icon "Update page: Mindset and Skillset" at bounding box center [639, 411] width 18 height 18
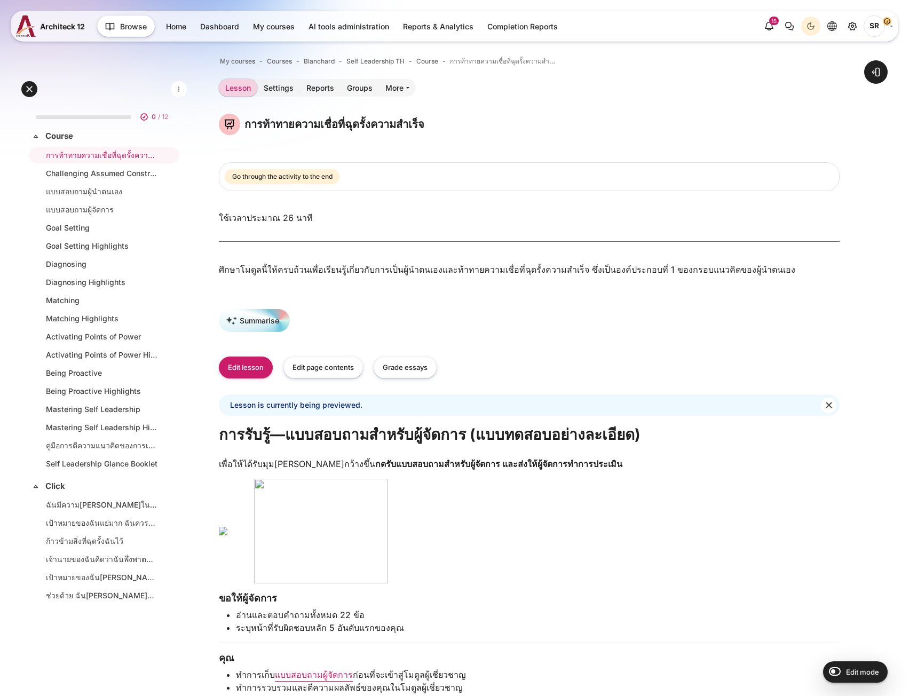
click at [387, 568] on img "Content" at bounding box center [320, 531] width 133 height 105
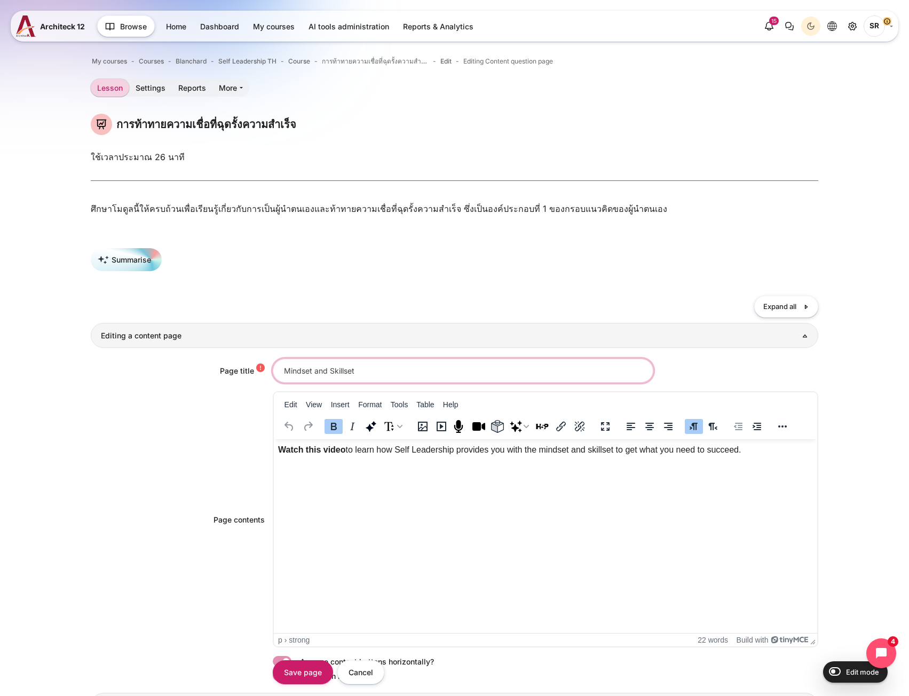
drag, startPoint x: 364, startPoint y: 377, endPoint x: 187, endPoint y: 379, distance: 176.6
click at [187, 379] on div "Page title Mindset and Skillset" at bounding box center [454, 371] width 727 height 24
paste input "กรอบแนวคิดและชุดทักษะ"
type input "กรอบแนวคิดและชุดทักษะ"
click at [463, 451] on p "Watch this video to learn how Self Leadership provides you with the mindset and…" at bounding box center [544, 449] width 535 height 13
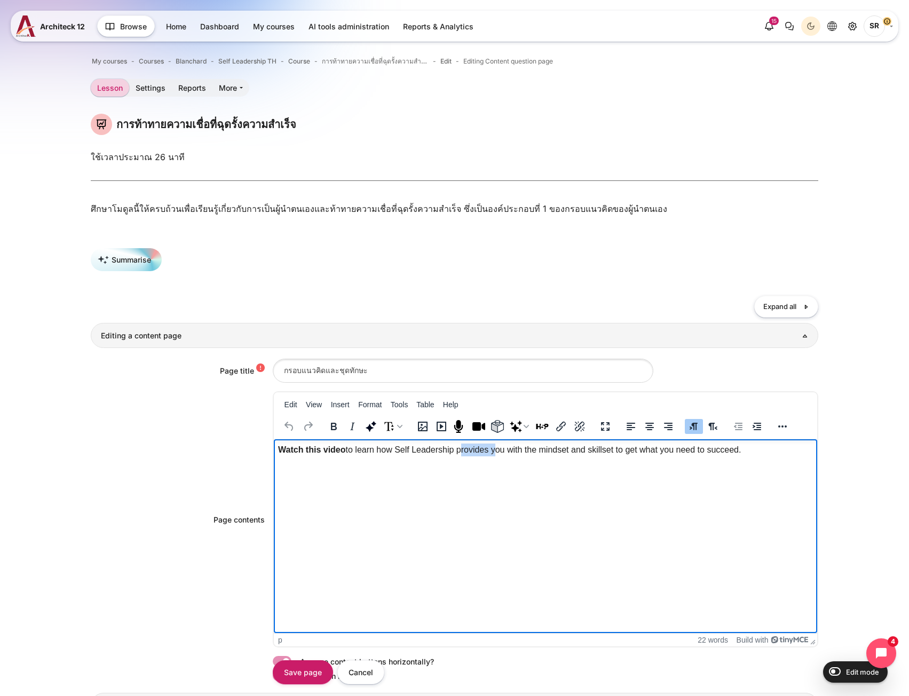
click at [463, 450] on p "Watch this video to learn how Self Leadership provides you with the mindset and…" at bounding box center [544, 449] width 535 height 13
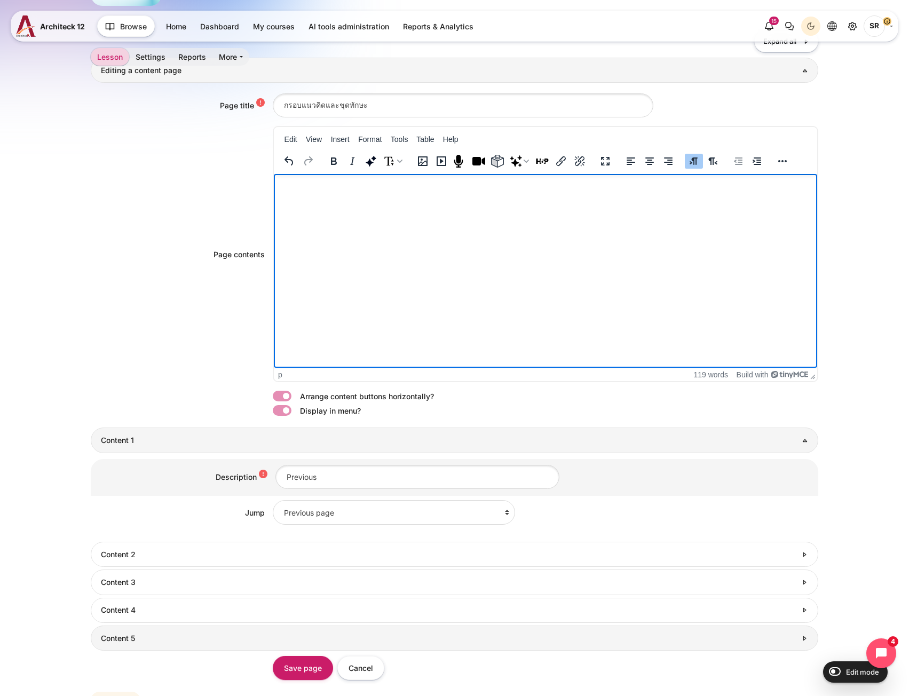
scroll to position [376, 0]
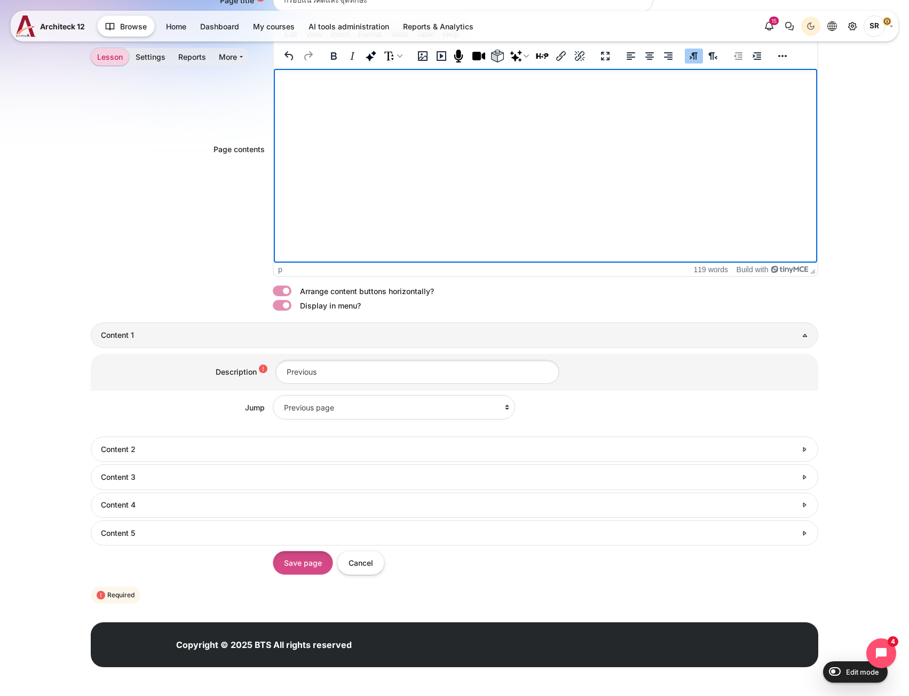
click at [281, 564] on input "Save page" at bounding box center [303, 563] width 60 height 24
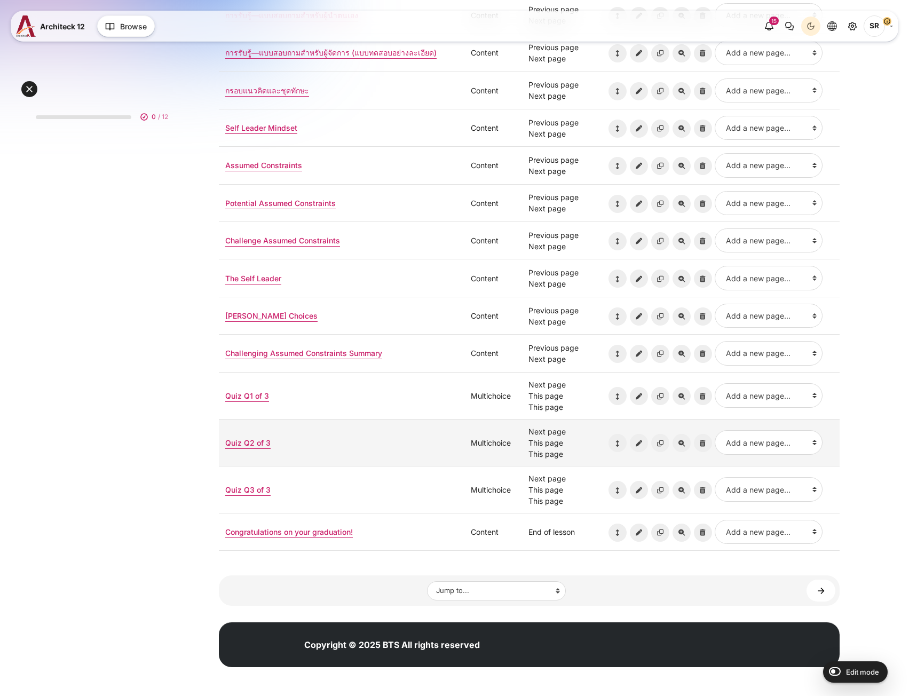
scroll to position [373, 0]
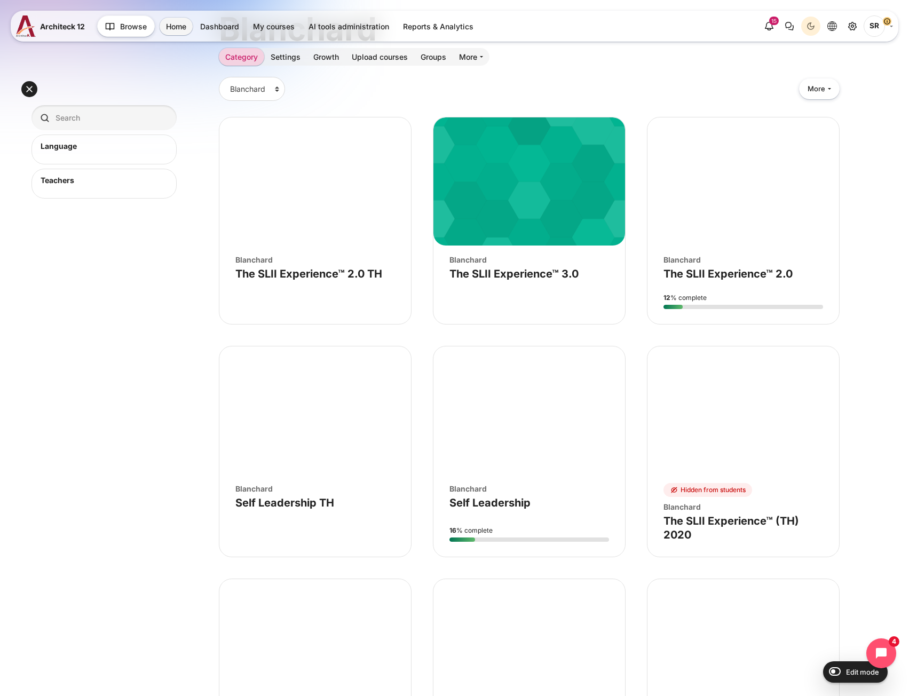
scroll to position [107, 0]
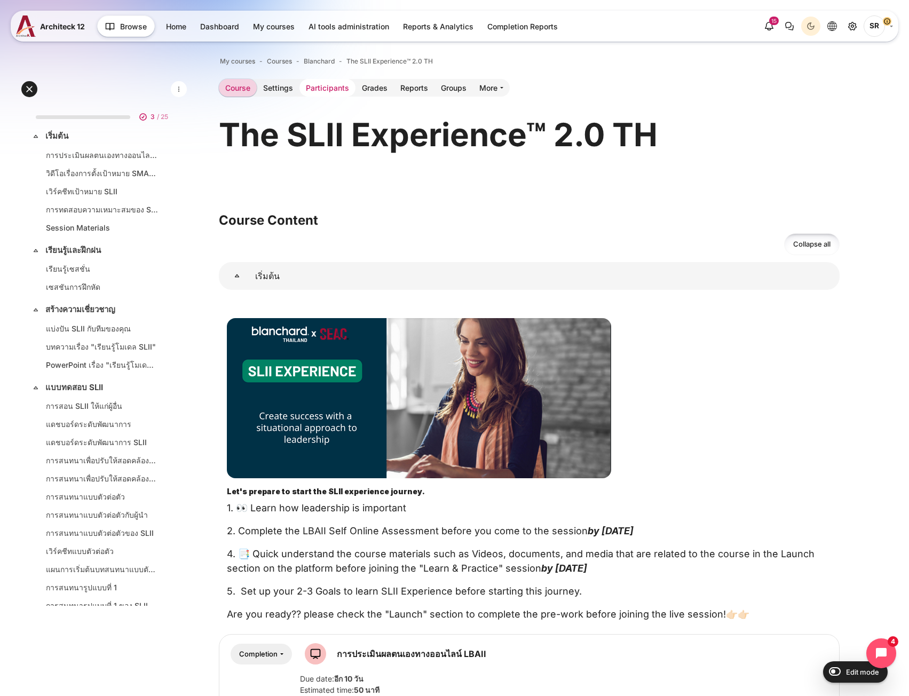
click at [336, 91] on link "Participants" at bounding box center [327, 88] width 56 height 18
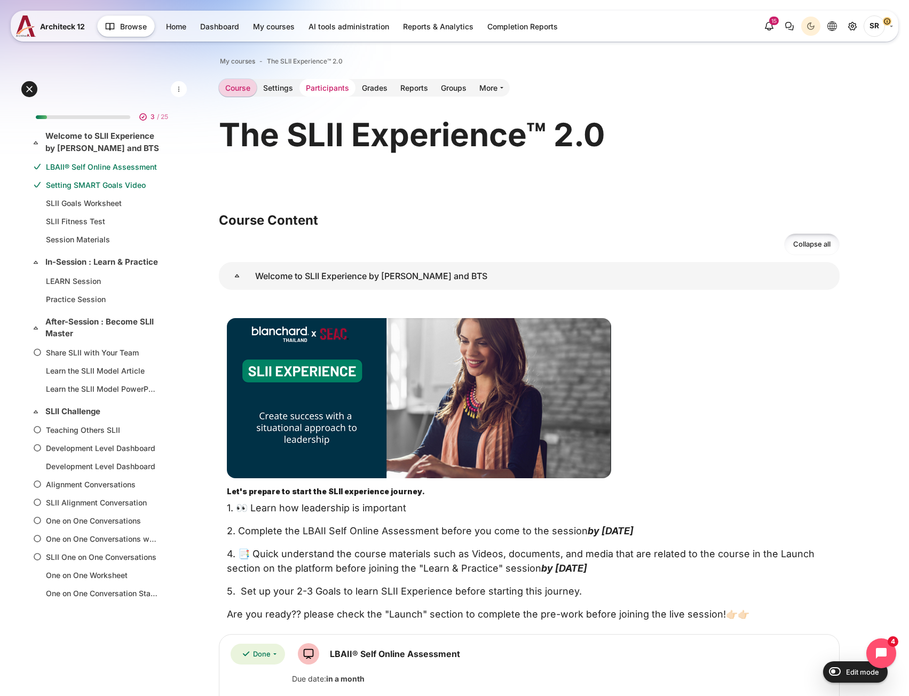
click at [329, 86] on link "Participants" at bounding box center [327, 88] width 56 height 18
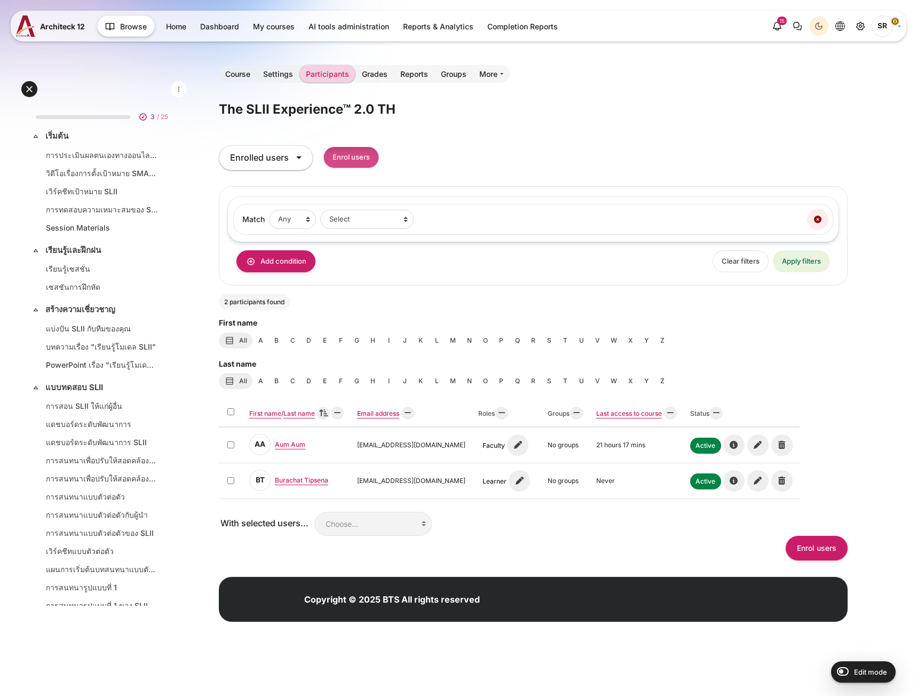
click at [360, 161] on input "Enrol users" at bounding box center [350, 158] width 55 height 22
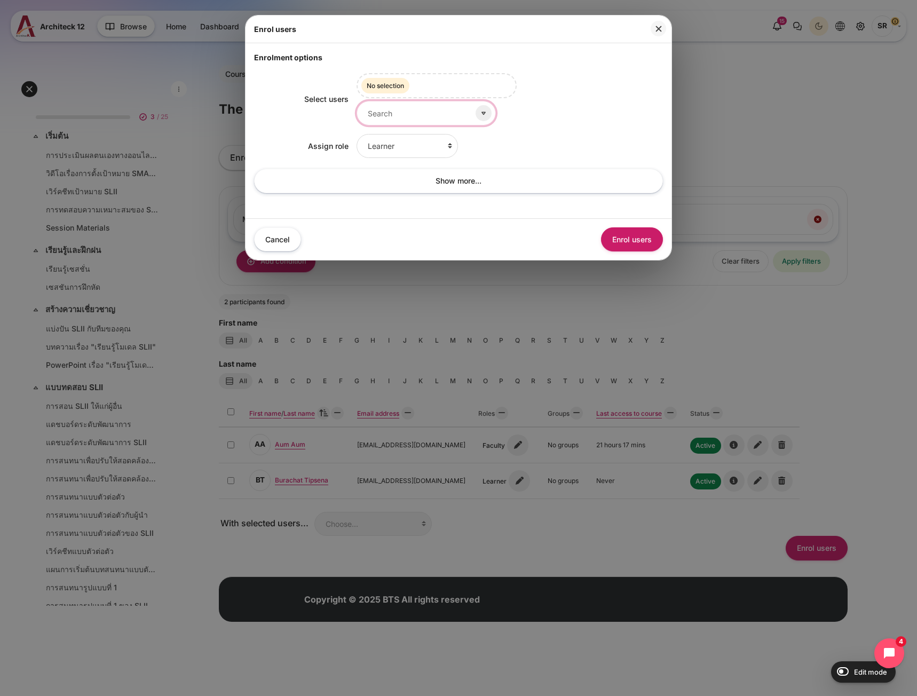
click at [404, 113] on input "Select users" at bounding box center [425, 113] width 139 height 24
type input "ะ"
type input "thana"
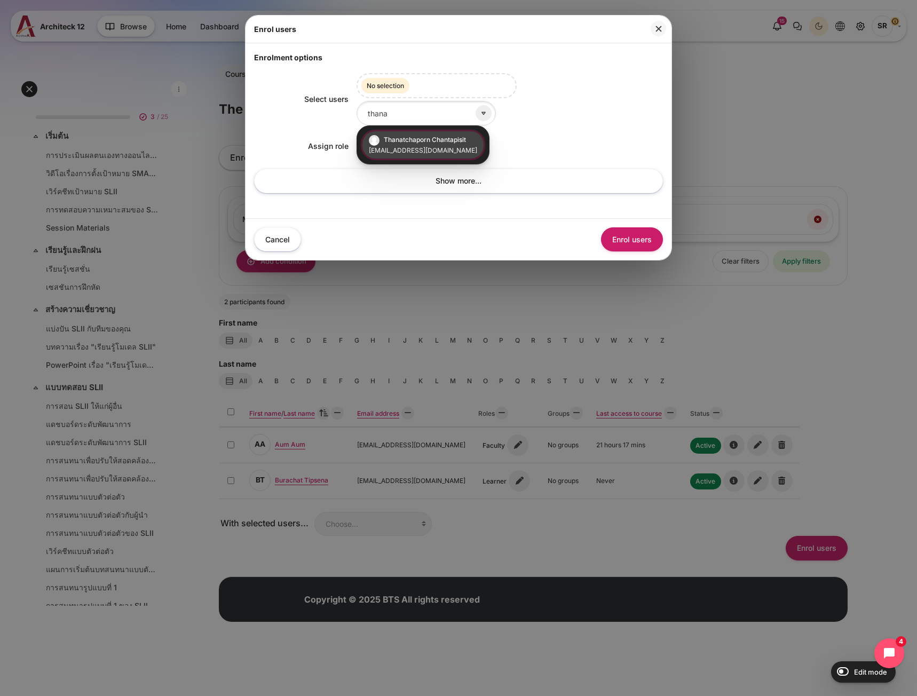
click at [401, 142] on span "Thanatchaporn Chantapisit" at bounding box center [425, 140] width 82 height 8
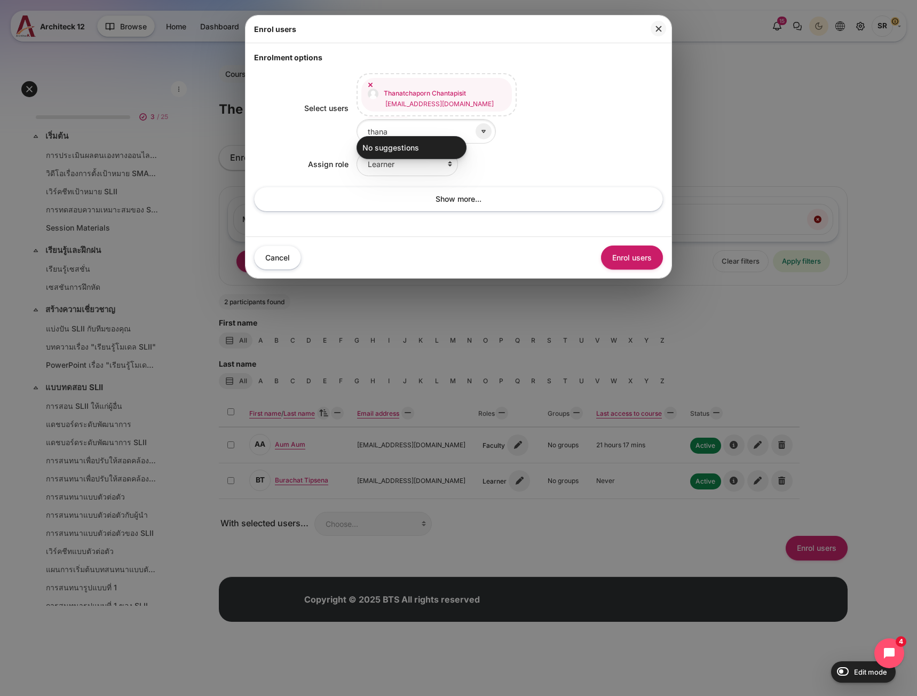
click at [527, 137] on div "Select users Thanatchaporn Chantapisit thanatchaporn.c@bts.com Selected items: …" at bounding box center [458, 145] width 409 height 165
click at [420, 165] on select "Learner Faculty Client Sponsor 3 Manager Teacher Non-editing teacher Student Le…" at bounding box center [406, 164] width 101 height 24
select select "10"
click at [356, 152] on select "Learner Faculty Client Sponsor 3 Manager Teacher Non-editing teacher Student Le…" at bounding box center [406, 164] width 101 height 24
click at [650, 252] on button "Enrol users" at bounding box center [632, 257] width 62 height 24
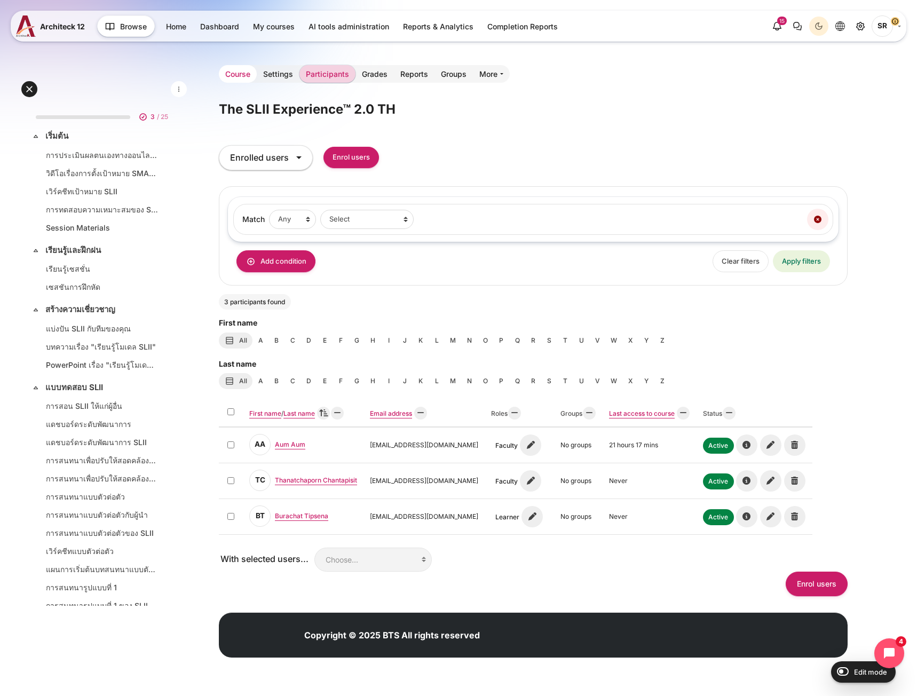
click at [233, 75] on link "Course" at bounding box center [238, 74] width 38 height 18
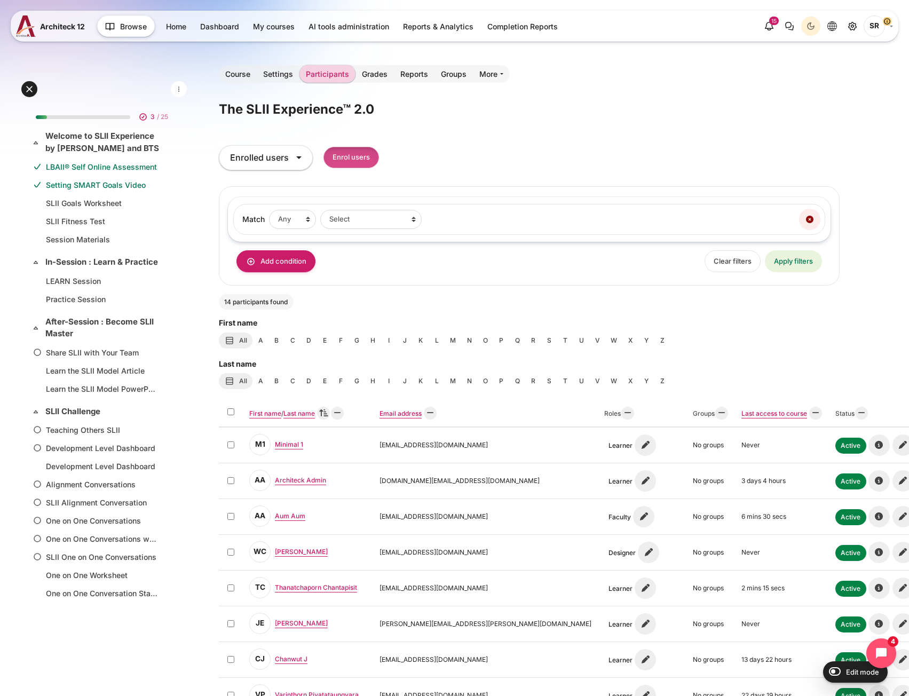
click at [360, 163] on input "Enrol users" at bounding box center [350, 158] width 55 height 22
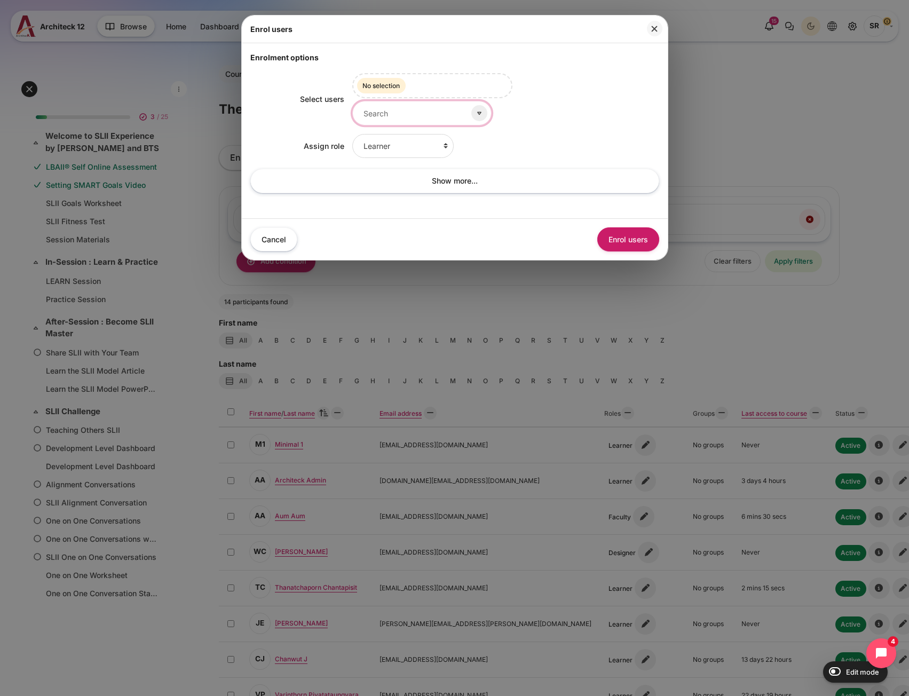
click at [411, 107] on input "Select users" at bounding box center [421, 113] width 139 height 24
paste input "รับชมวิดีโอนี้ เพื่อเรียนรู้ว่าการเป็นผู้นำตนเองให้กรอบแนวคิดและทักษะแก่คุณเพื่…"
type input "รับชมวิดีโอนี้ เพื่อเรียนรู้ว่าการเป็นผู้นำตนเองให้กรอบแนวคิดและทักษะแก่คุณเพื่…"
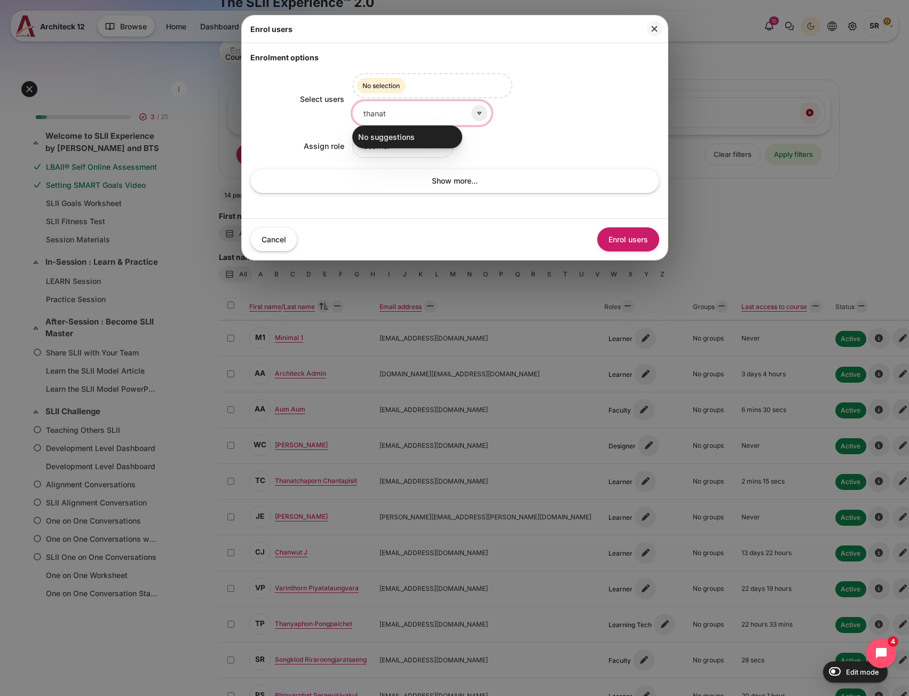
type input "thanat"
click at [551, 115] on div "Selected items: No selection thanat No suggestions" at bounding box center [505, 99] width 307 height 52
click at [652, 30] on button "Close" at bounding box center [654, 28] width 15 height 15
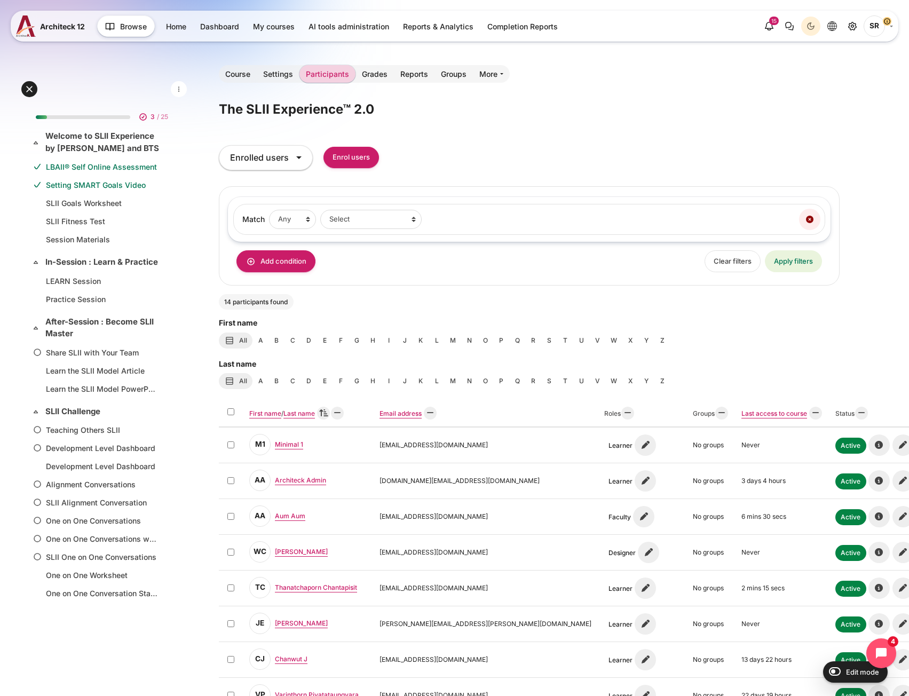
click at [529, 276] on div "Match None Any All of the following: Filter 1 Match None Any All Filter type Se…" at bounding box center [529, 236] width 620 height 100
click at [238, 79] on link "Course" at bounding box center [238, 74] width 38 height 18
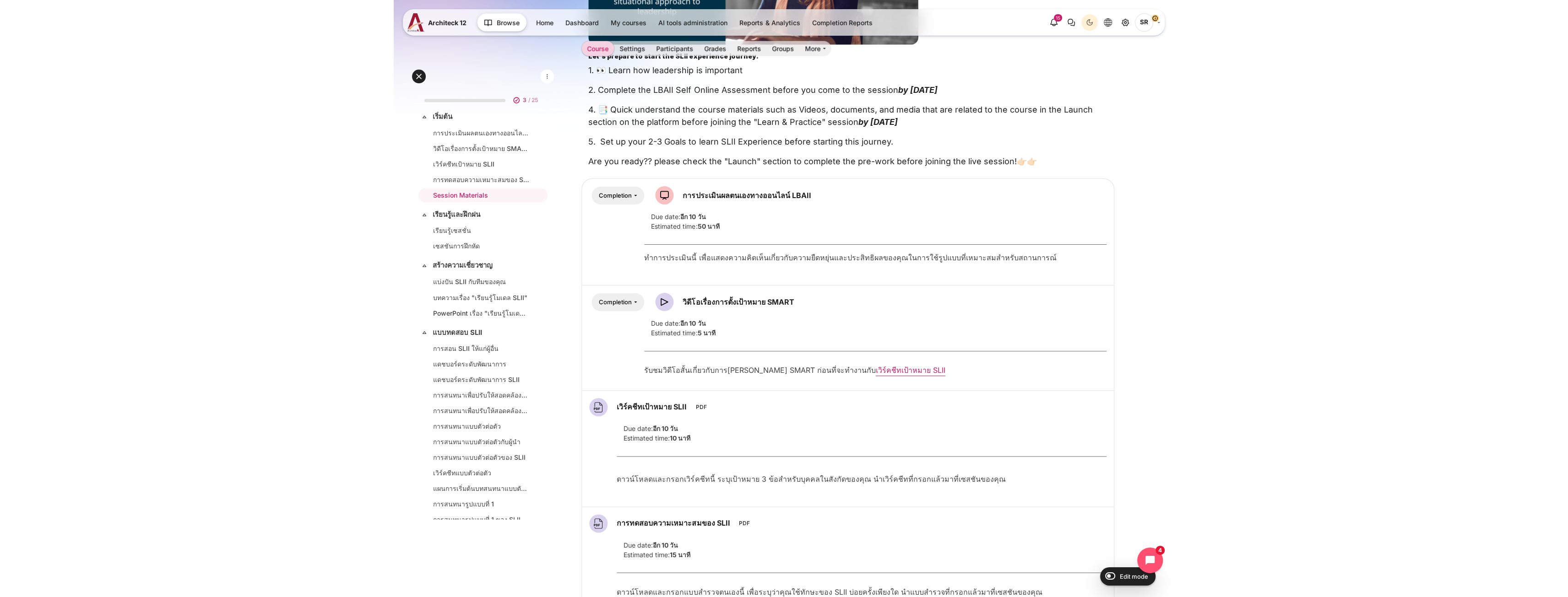
scroll to position [366, 0]
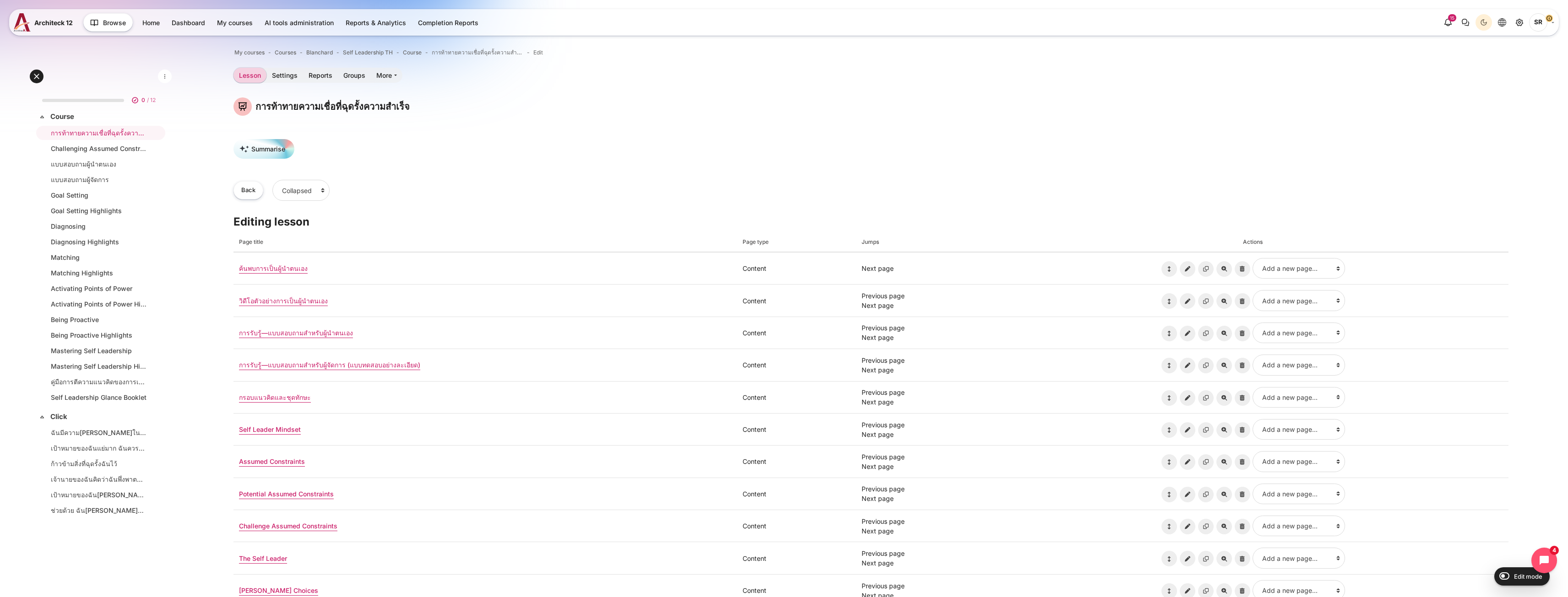
scroll to position [319, 0]
